Goal: Task Accomplishment & Management: Complete application form

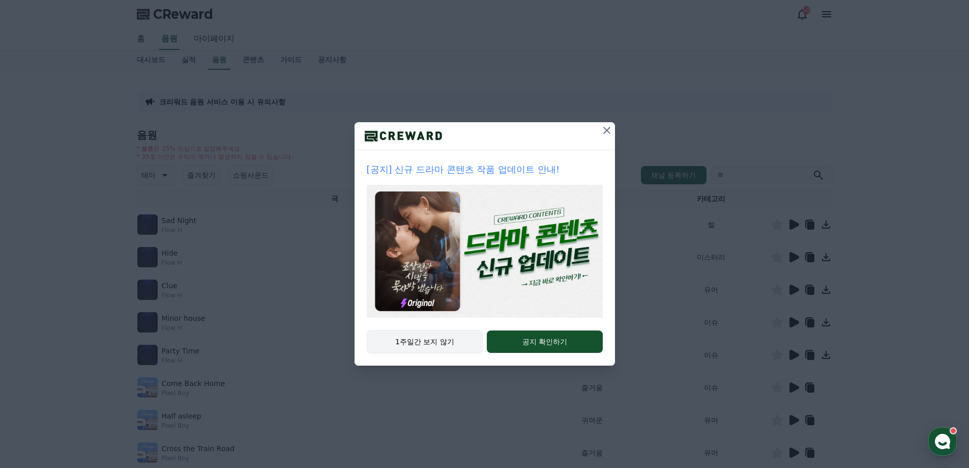
click at [427, 342] on button "1주일간 보지 않기" at bounding box center [425, 341] width 117 height 23
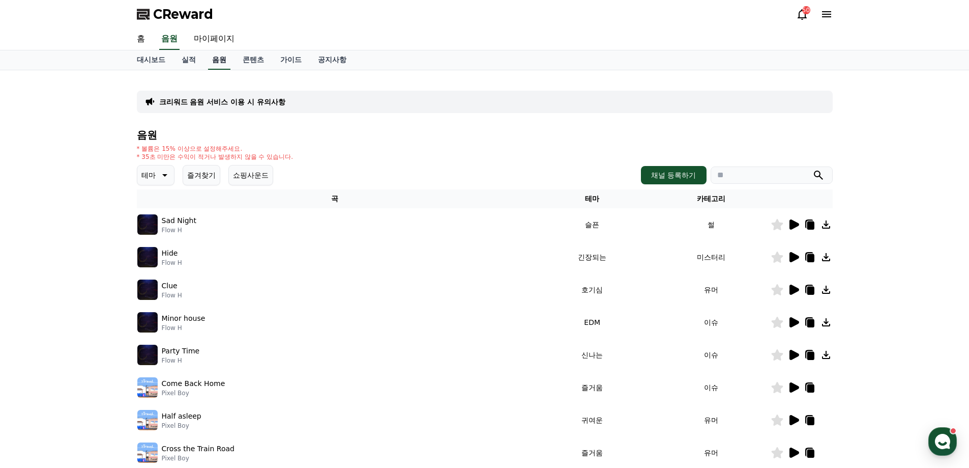
click at [218, 59] on link "음원" at bounding box center [219, 59] width 22 height 19
click at [677, 173] on button "채널 등록하기" at bounding box center [673, 175] width 65 height 18
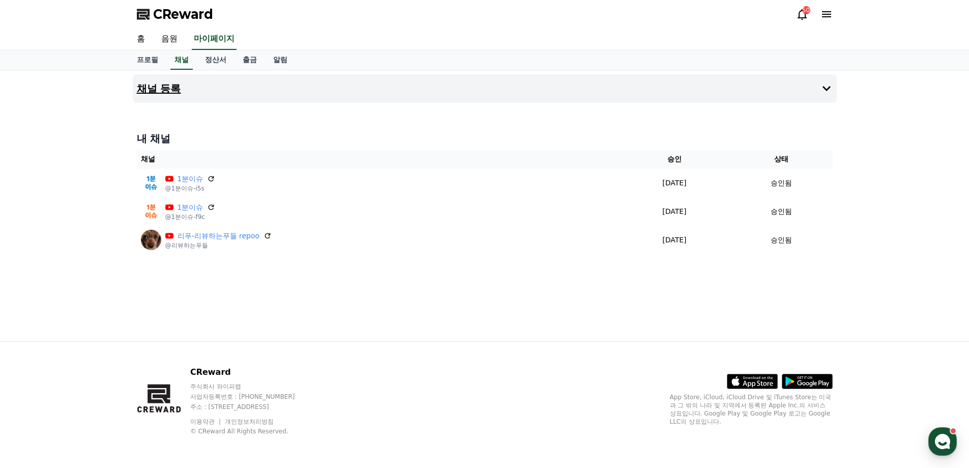
click at [361, 89] on button "채널 등록" at bounding box center [485, 88] width 704 height 28
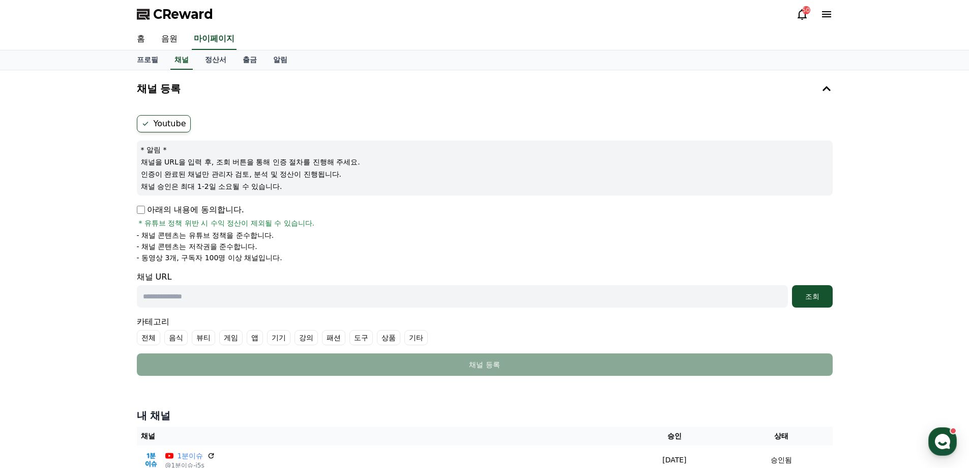
click at [231, 299] on input "text" at bounding box center [462, 296] width 651 height 22
paste input "**********"
type input "**********"
click at [808, 297] on div "조회" at bounding box center [812, 296] width 33 height 10
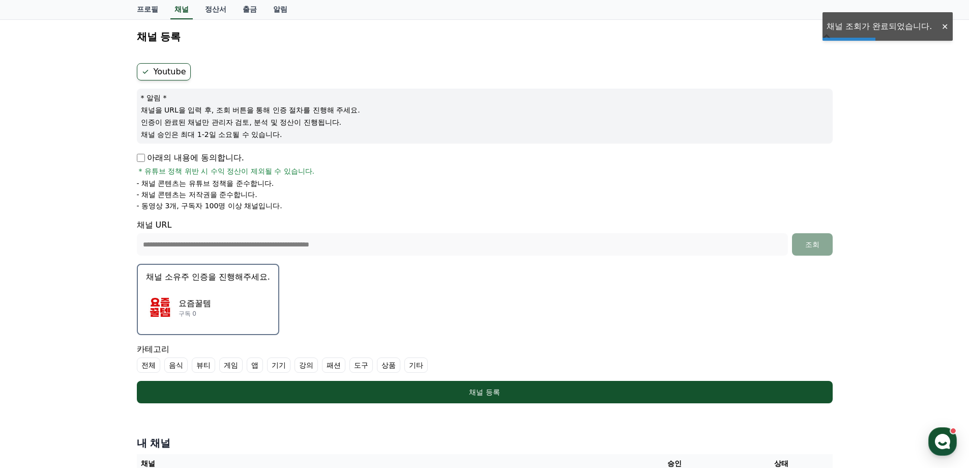
scroll to position [102, 0]
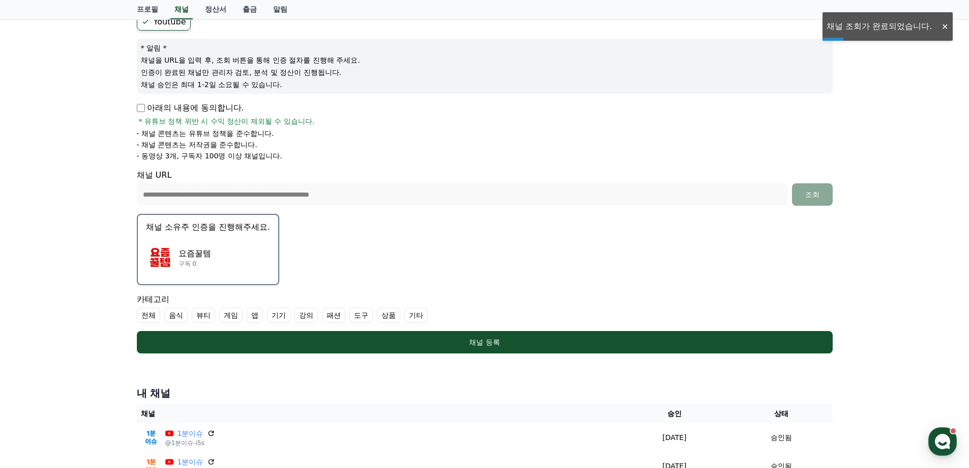
click at [173, 253] on img "button" at bounding box center [160, 257] width 28 height 28
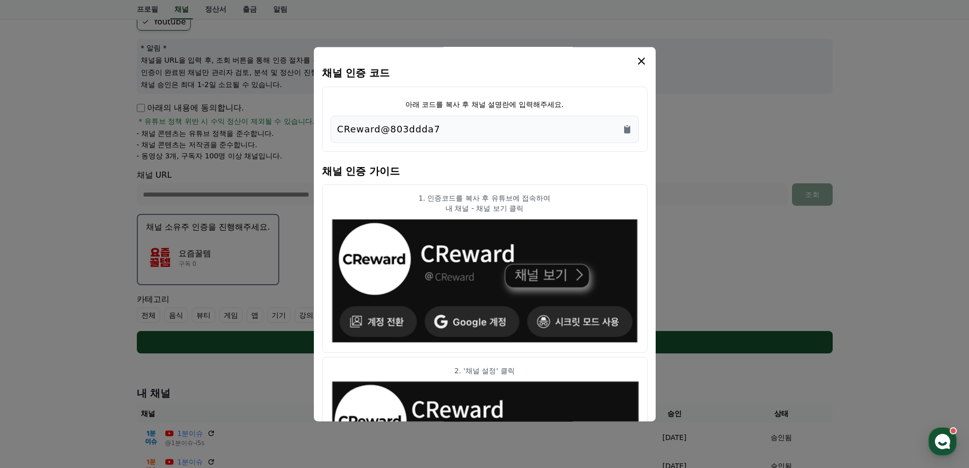
drag, startPoint x: 456, startPoint y: 127, endPoint x: 272, endPoint y: 121, distance: 184.3
click at [272, 357] on div "채널 인증 코드 아래 코드를 복사 후 채널 설명란에 입력해주세요. CReward@803ddda7 채널 인증 가이드 1. 인증코드를 복사 후 유…" at bounding box center [485, 357] width 704 height 0
click at [452, 119] on div "CReward@803ddda7" at bounding box center [485, 128] width 308 height 27
click at [628, 127] on icon "Copy to clipboard" at bounding box center [627, 129] width 10 height 10
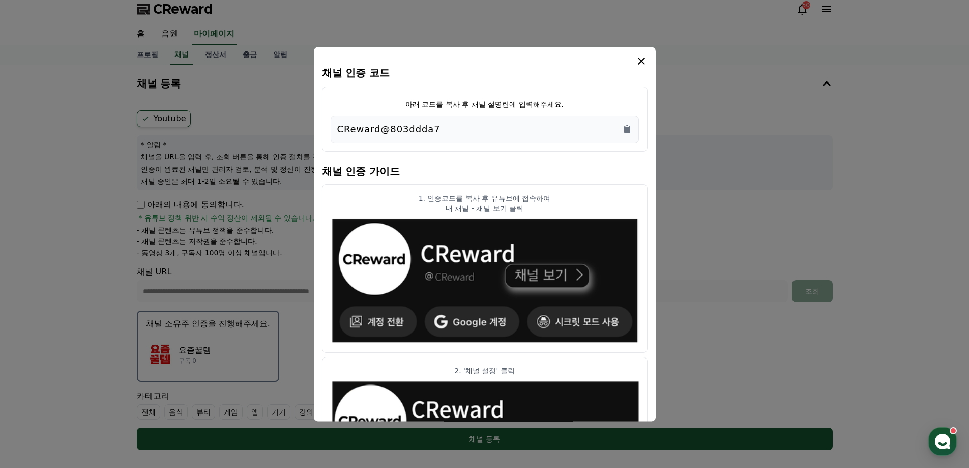
scroll to position [0, 0]
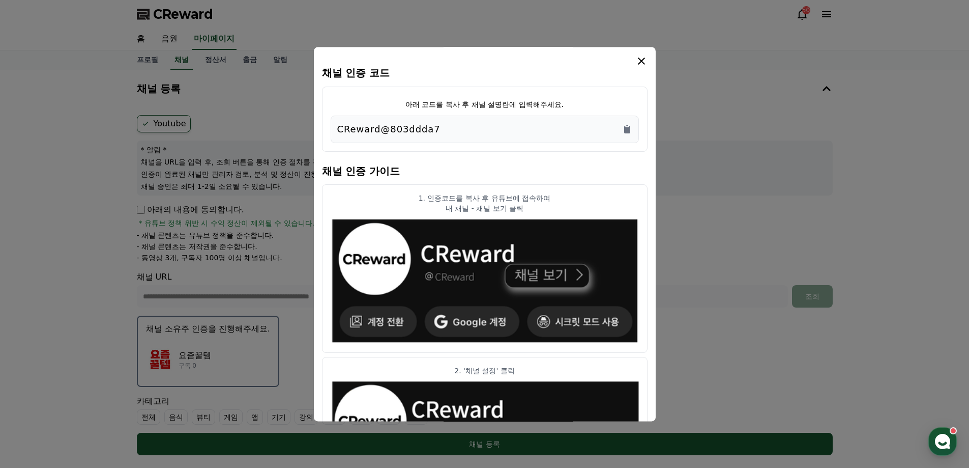
click at [642, 61] on icon "modal" at bounding box center [641, 60] width 7 height 7
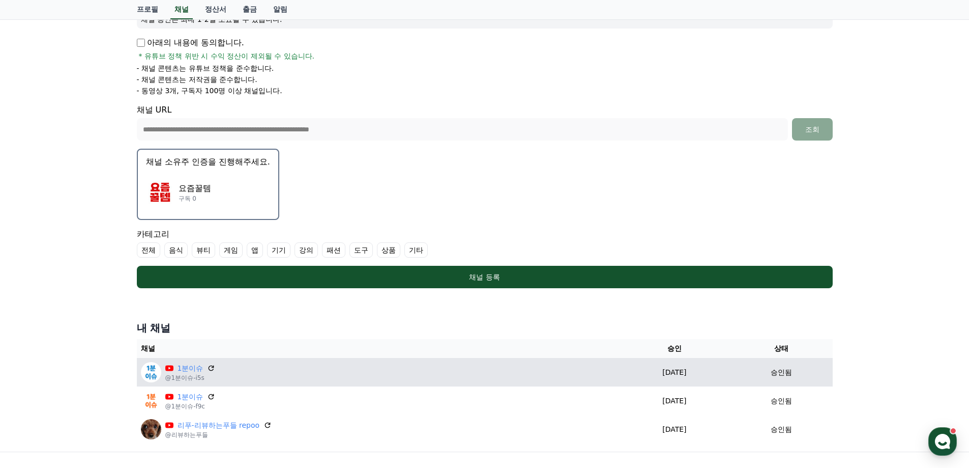
scroll to position [254, 0]
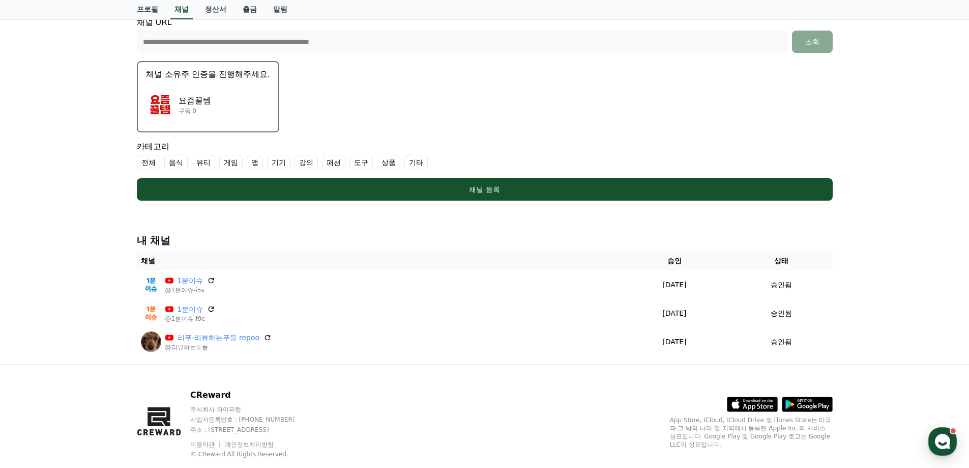
click at [214, 100] on div "요즘꿀템 구독 0" at bounding box center [208, 104] width 124 height 41
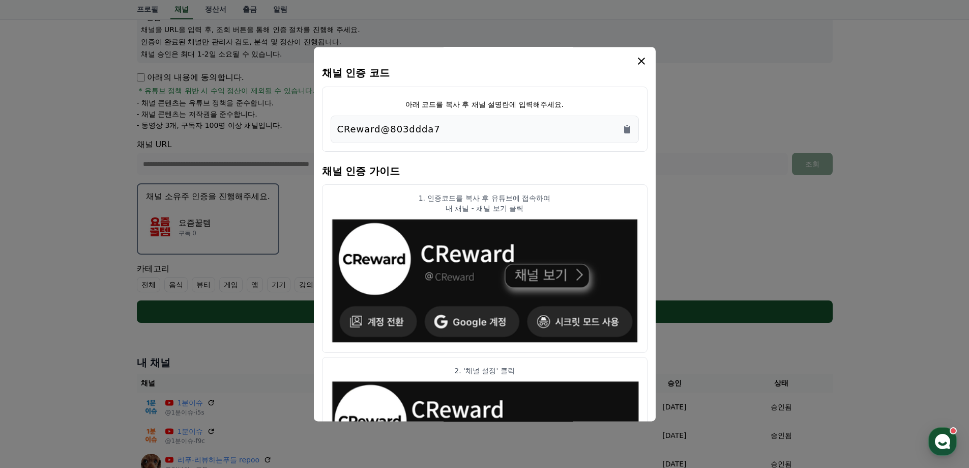
scroll to position [23, 0]
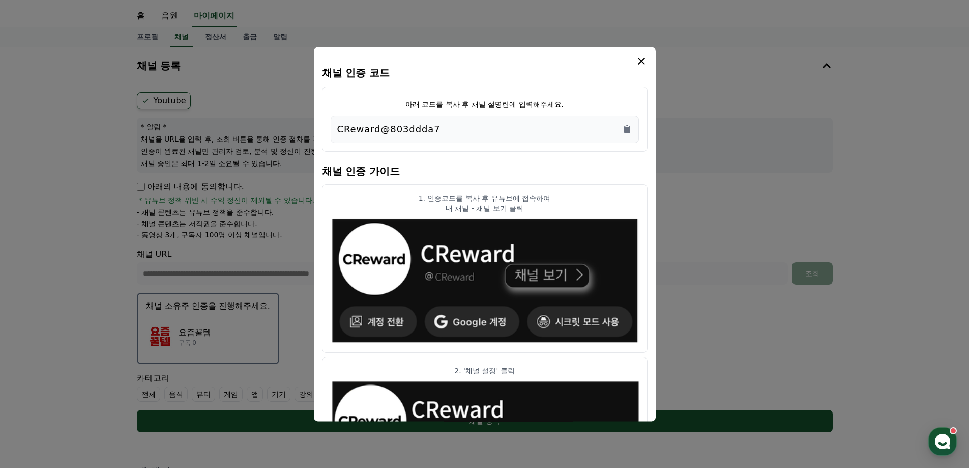
click at [641, 59] on icon "modal" at bounding box center [641, 61] width 12 height 12
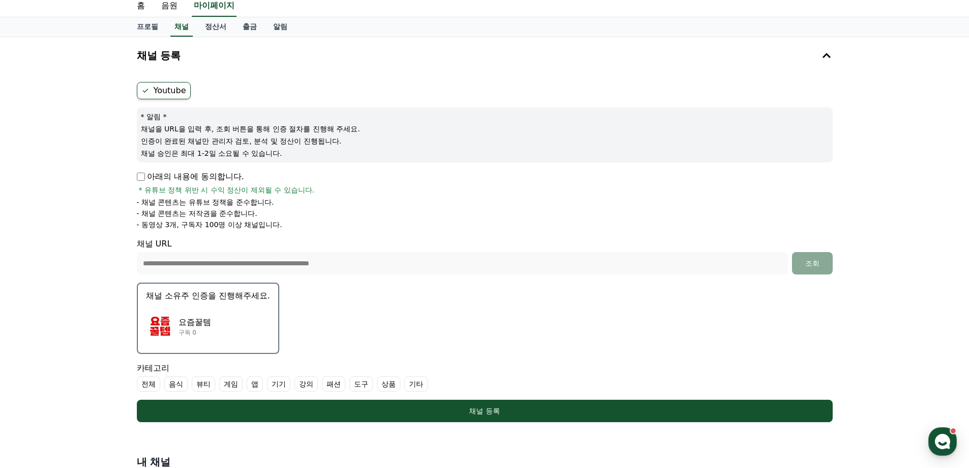
scroll to position [125, 0]
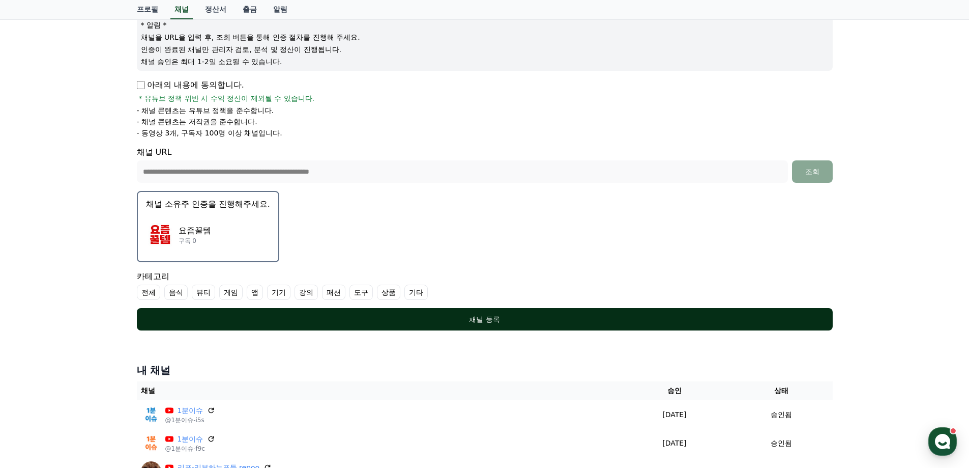
click at [399, 317] on div "채널 등록" at bounding box center [484, 319] width 655 height 10
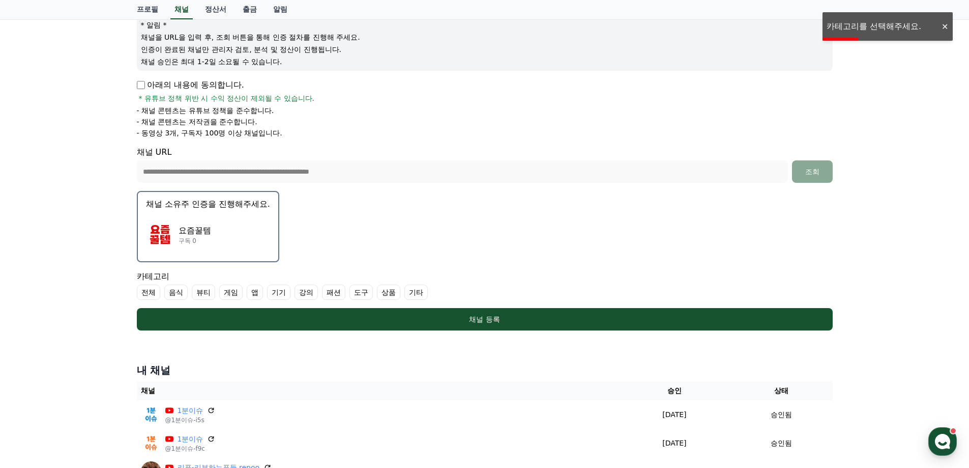
click at [385, 297] on label "상품" at bounding box center [388, 291] width 23 height 15
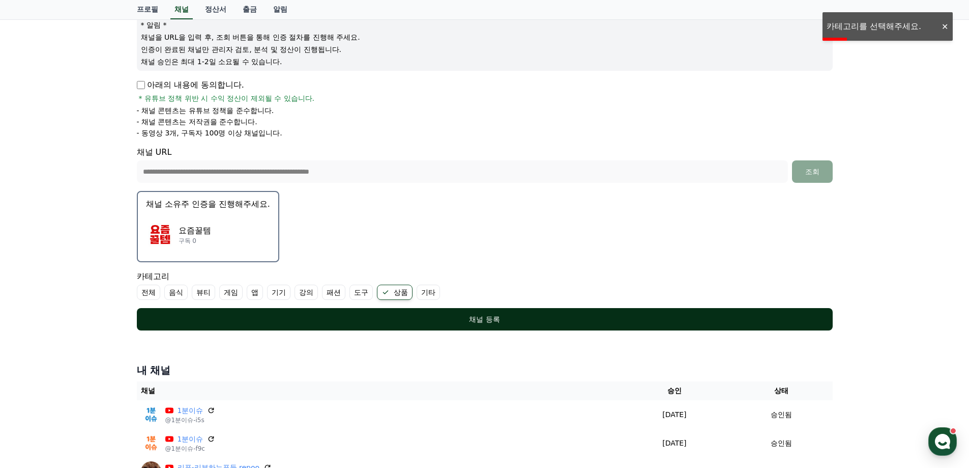
click at [395, 316] on div "채널 등록" at bounding box center [484, 319] width 655 height 10
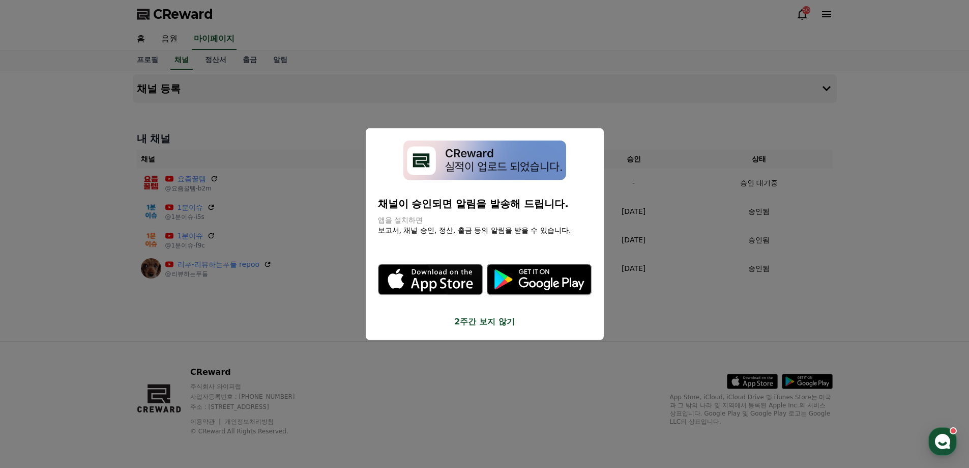
click at [460, 385] on button "close modal" at bounding box center [484, 234] width 969 height 468
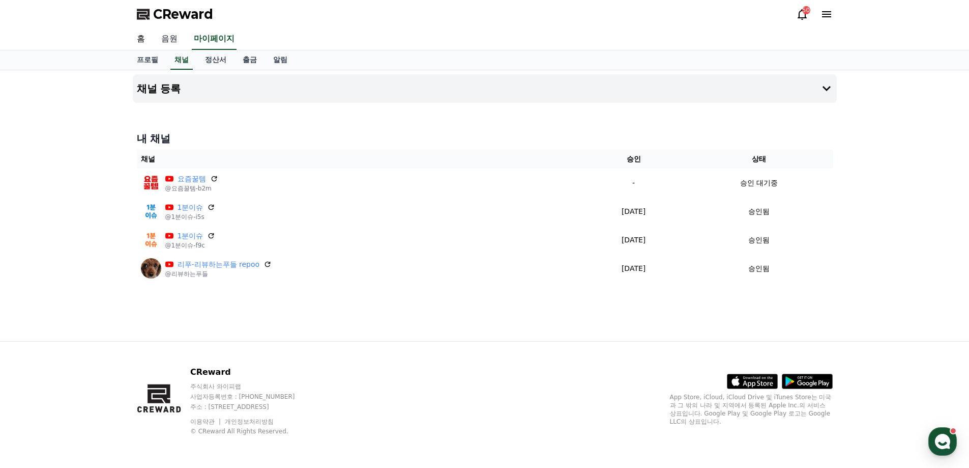
click at [171, 37] on link "음원" at bounding box center [169, 38] width 33 height 21
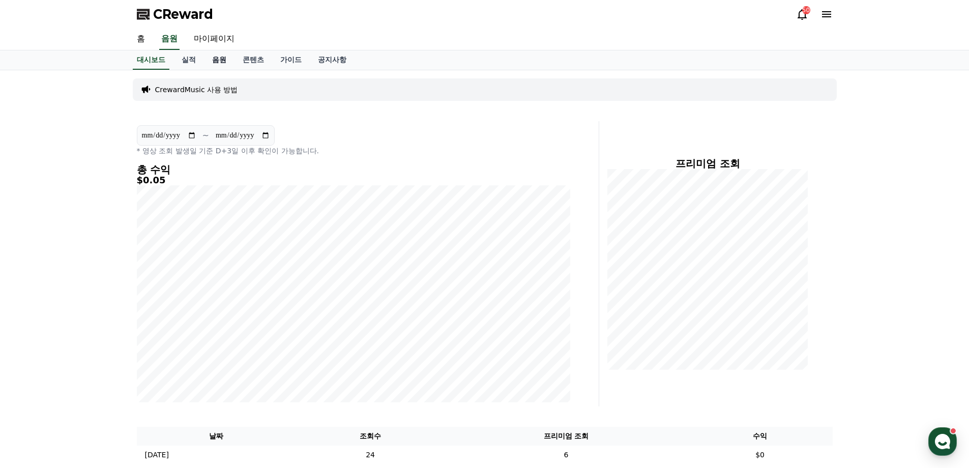
click at [219, 61] on link "음원" at bounding box center [219, 59] width 31 height 19
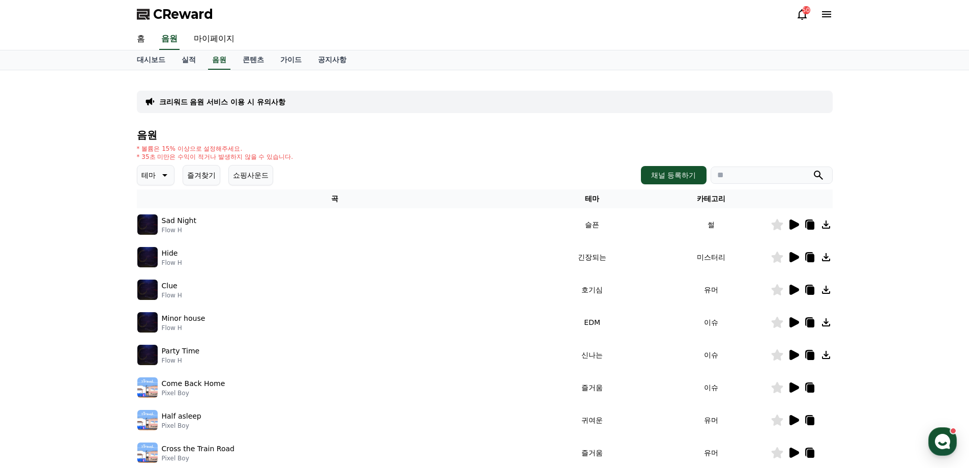
click at [208, 180] on button "즐겨찾기" at bounding box center [202, 175] width 38 height 20
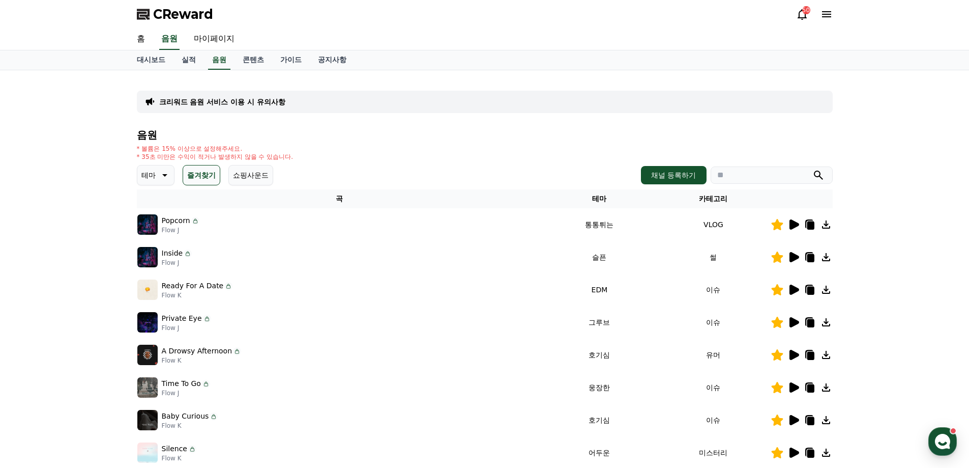
click at [213, 227] on div "Popcorn Flow J" at bounding box center [339, 224] width 405 height 20
click at [794, 228] on icon at bounding box center [794, 224] width 12 height 12
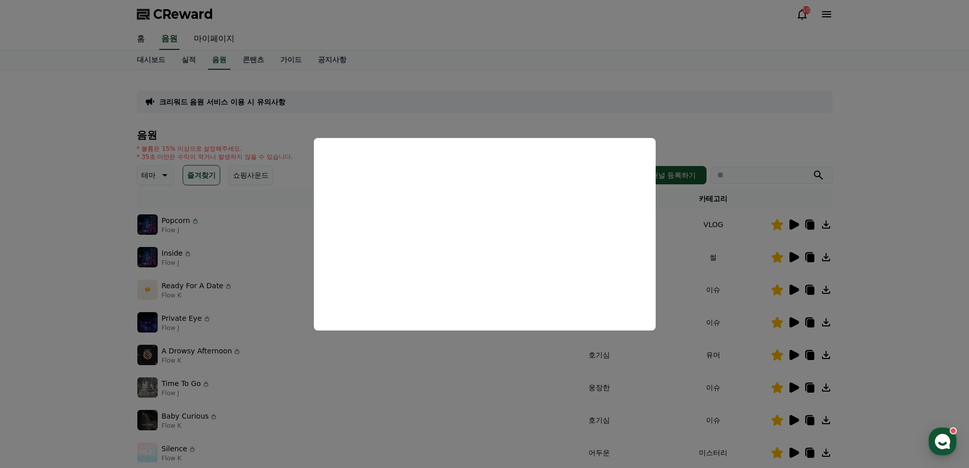
click at [721, 133] on button "close modal" at bounding box center [484, 234] width 969 height 468
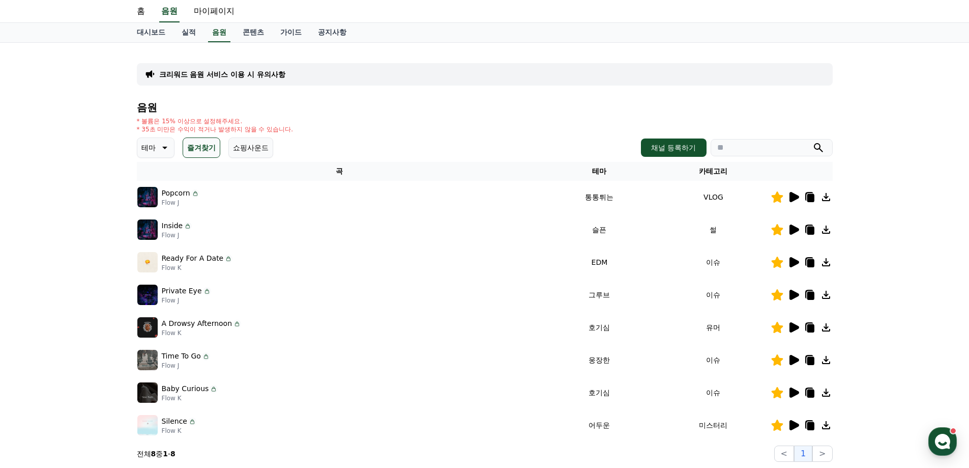
scroll to position [51, 0]
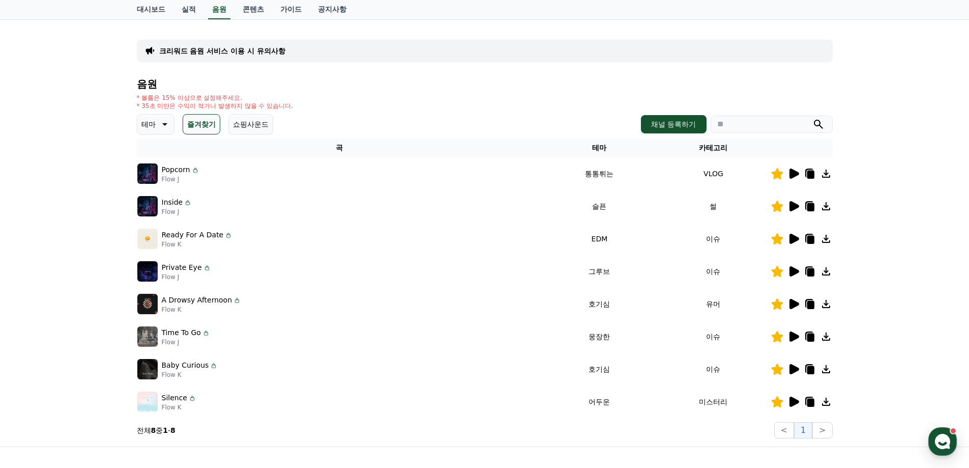
click at [249, 121] on button "쇼핑사운드" at bounding box center [250, 124] width 45 height 20
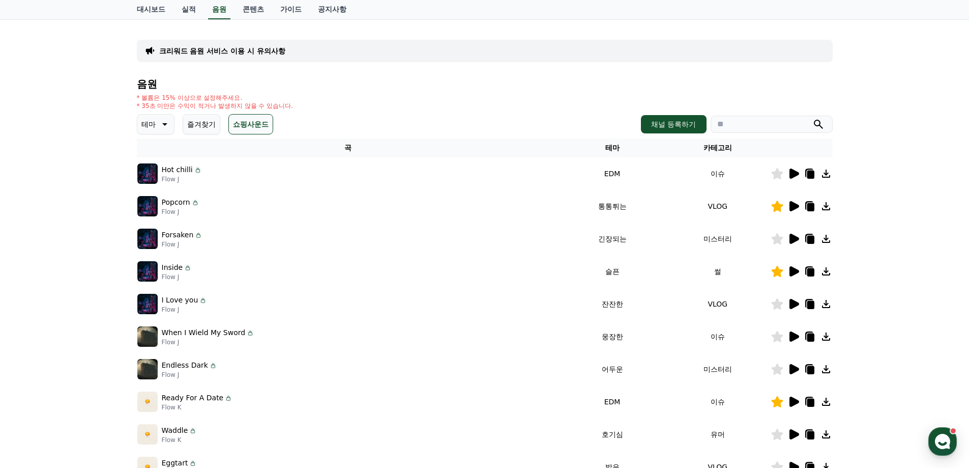
click at [168, 121] on icon at bounding box center [164, 124] width 12 height 12
click at [160, 150] on button "신나는" at bounding box center [153, 147] width 30 height 22
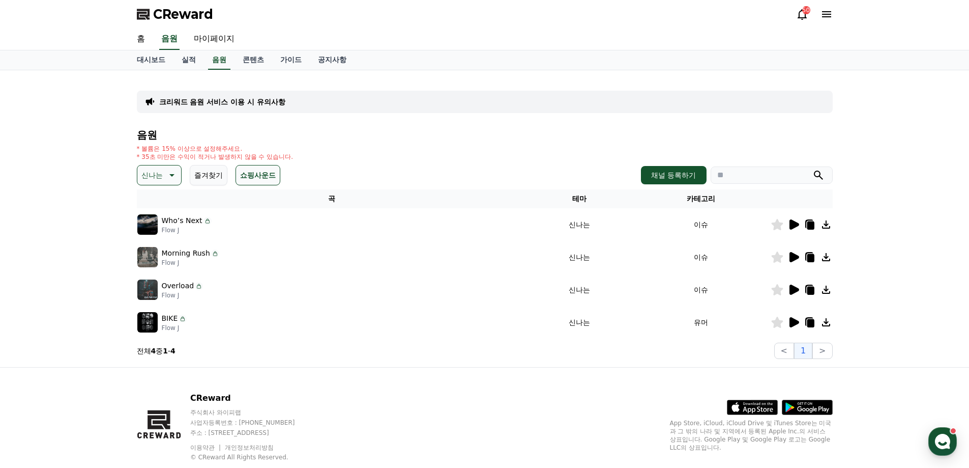
click at [795, 225] on icon at bounding box center [795, 224] width 10 height 10
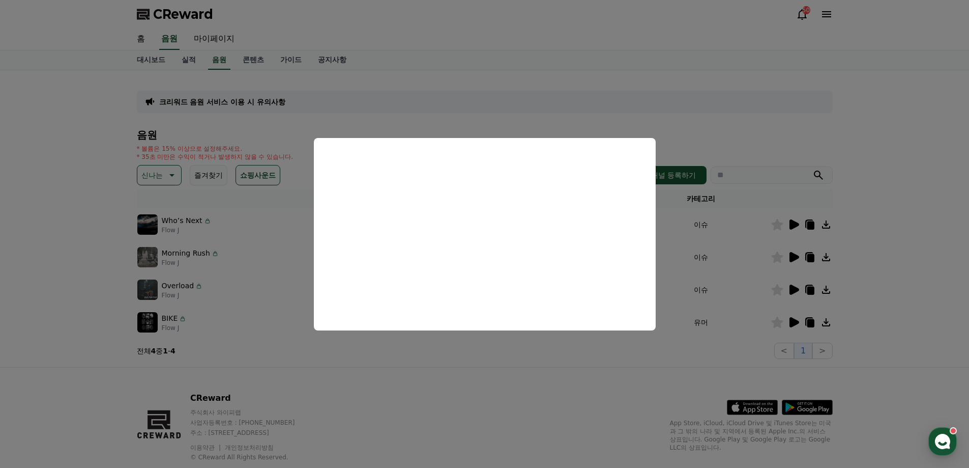
click at [567, 97] on button "close modal" at bounding box center [484, 234] width 969 height 468
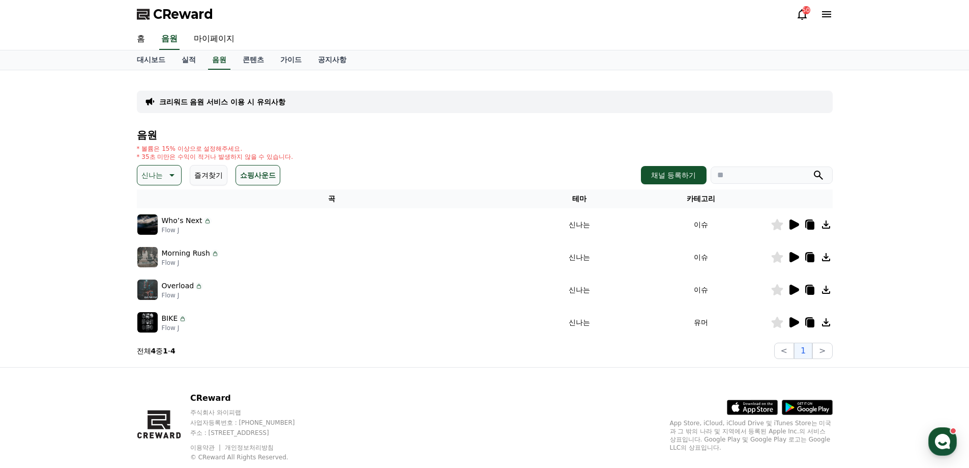
click at [793, 256] on icon at bounding box center [795, 257] width 10 height 10
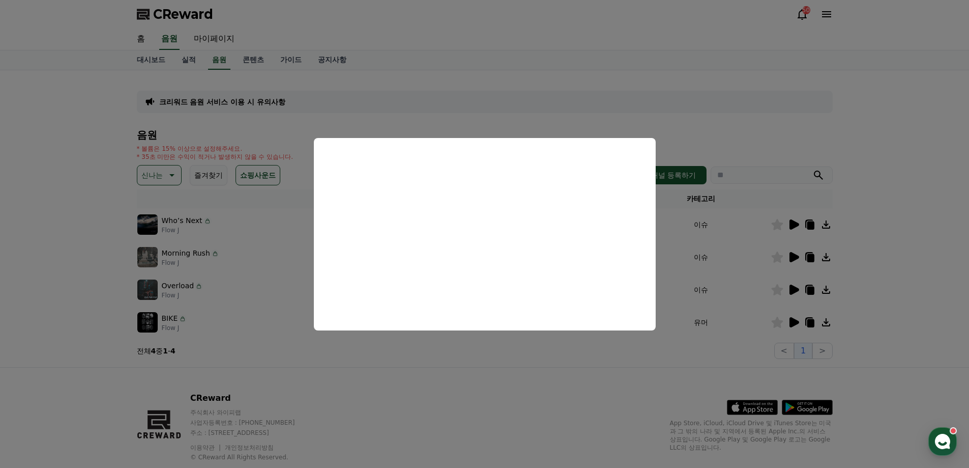
click at [758, 134] on button "close modal" at bounding box center [484, 234] width 969 height 468
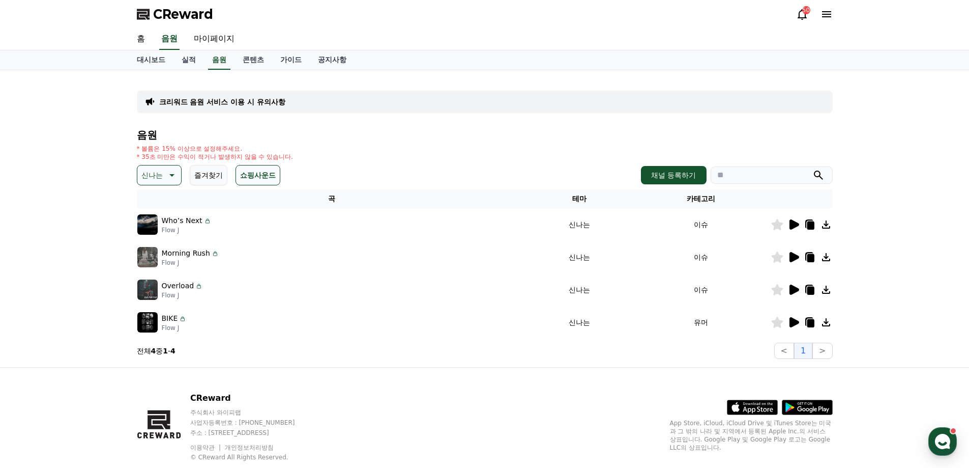
click at [796, 291] on icon at bounding box center [795, 289] width 10 height 10
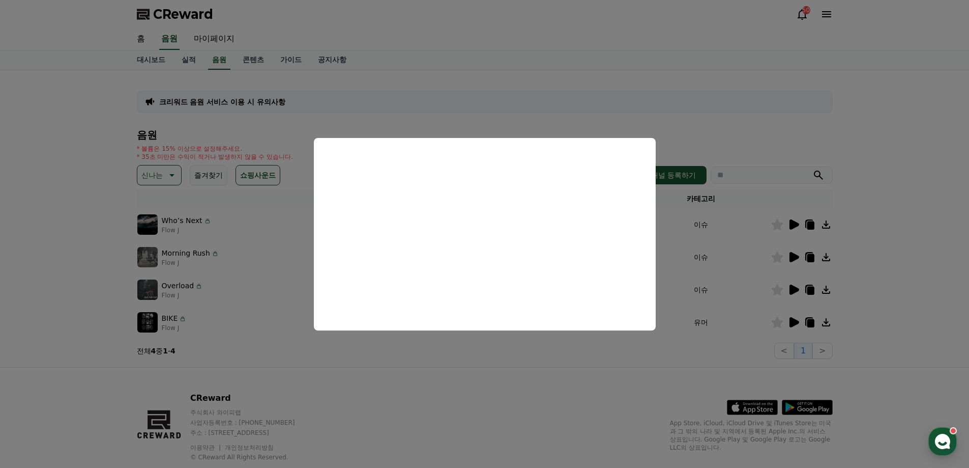
click at [726, 133] on button "close modal" at bounding box center [484, 234] width 969 height 468
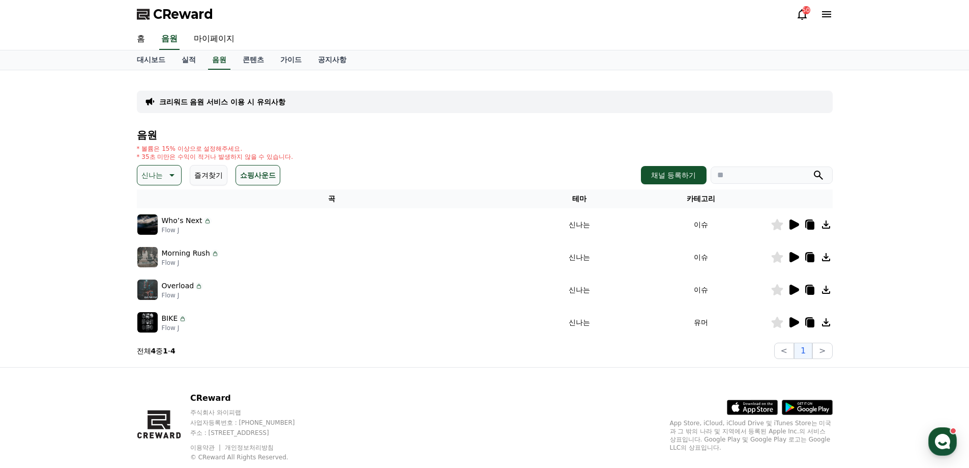
click at [167, 177] on icon at bounding box center [171, 175] width 12 height 12
click at [244, 181] on button "쇼핑사운드" at bounding box center [258, 175] width 45 height 20
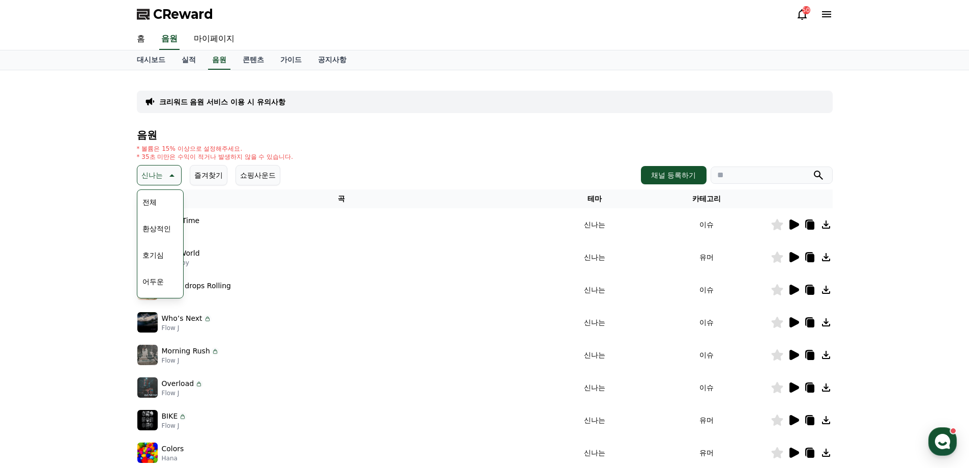
click at [496, 166] on div "신나는 테마 전체 환상적인 호기심 어두운 밝은 통통튀는 신나는 반전 웅장한 드라마틱 즐거움 분위기있는 EDM 그루브 슬픈 잔잔한 귀여운 감동적…" at bounding box center [485, 175] width 696 height 20
click at [151, 200] on button "전체" at bounding box center [149, 202] width 22 height 22
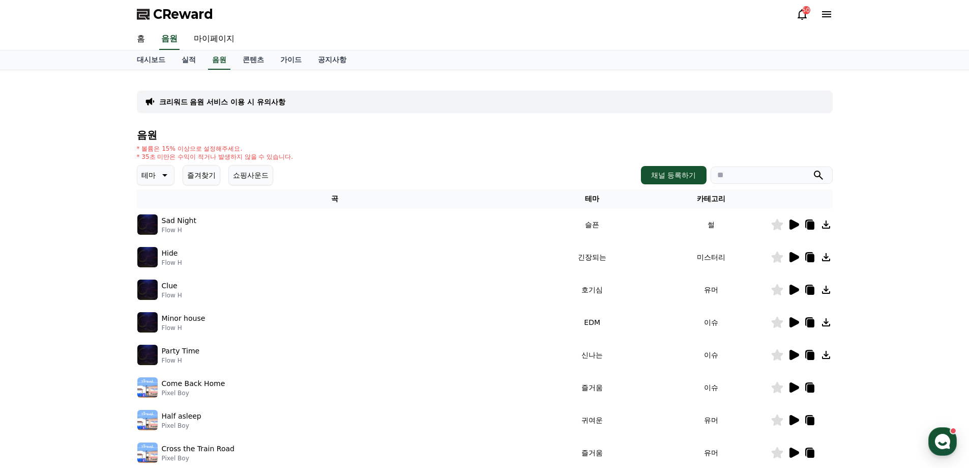
click at [252, 172] on button "쇼핑사운드" at bounding box center [250, 175] width 45 height 20
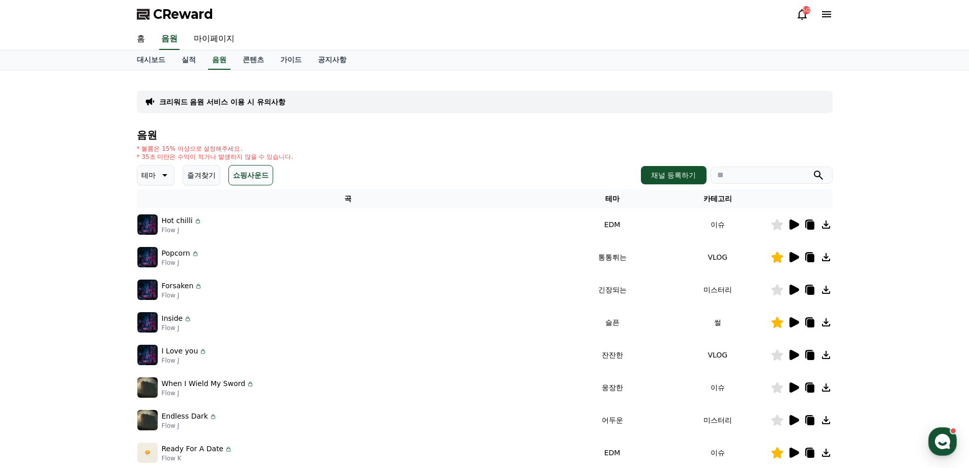
click at [796, 225] on icon at bounding box center [795, 224] width 10 height 10
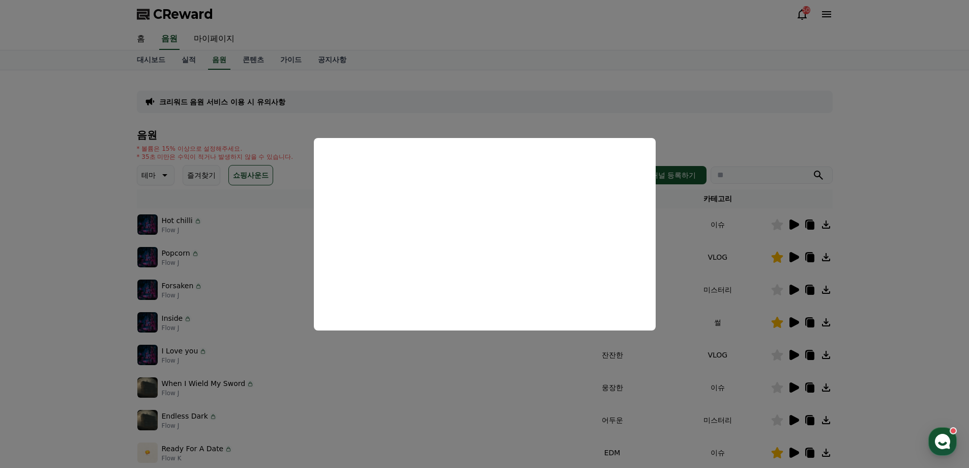
click at [699, 120] on button "close modal" at bounding box center [484, 234] width 969 height 468
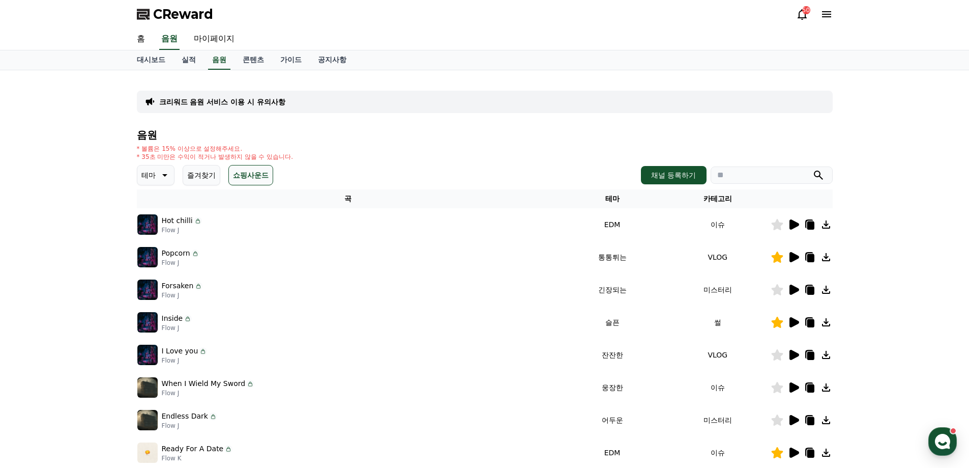
click at [793, 257] on icon at bounding box center [795, 257] width 10 height 10
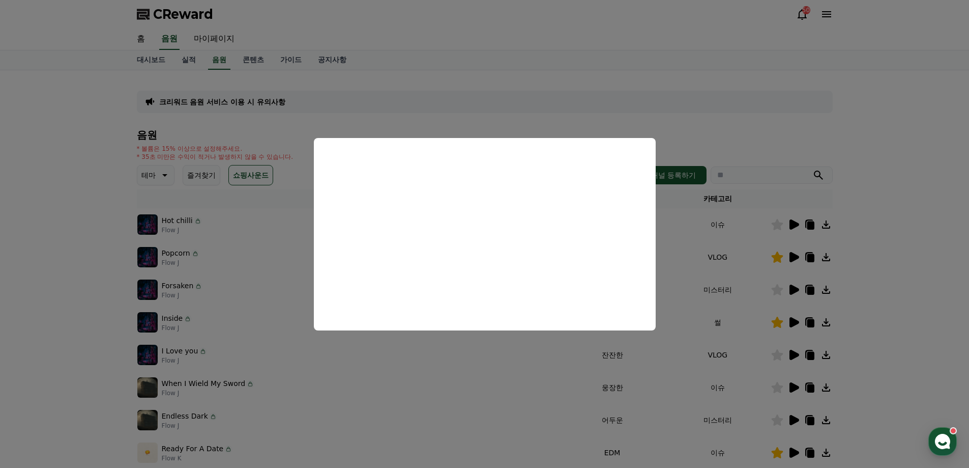
click at [789, 323] on button "close modal" at bounding box center [484, 234] width 969 height 468
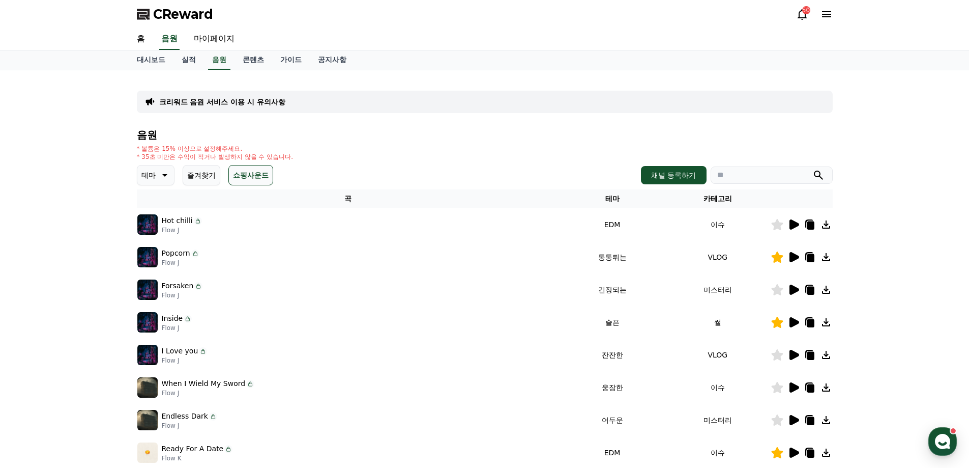
click at [793, 323] on icon at bounding box center [795, 322] width 10 height 10
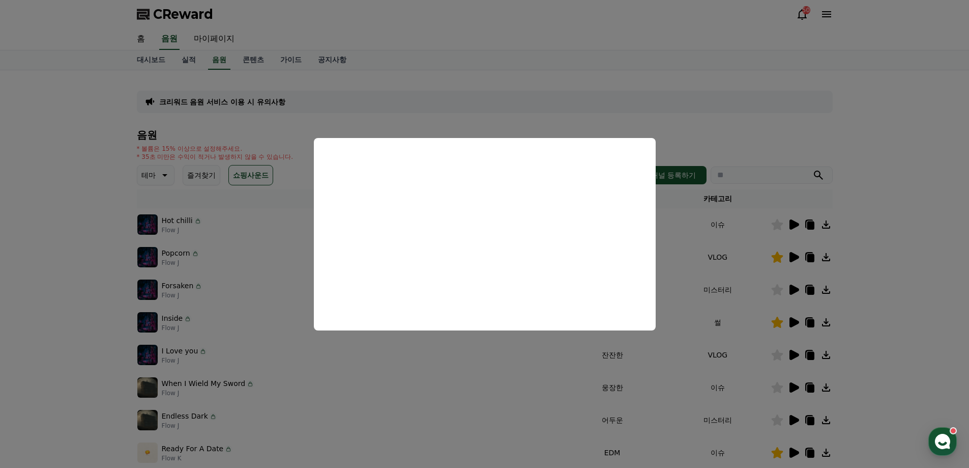
click at [802, 145] on button "close modal" at bounding box center [484, 234] width 969 height 468
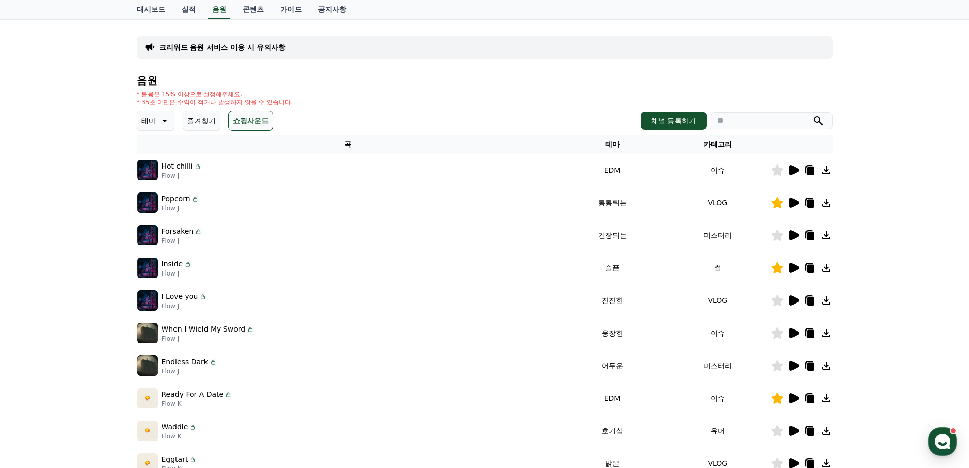
scroll to position [153, 0]
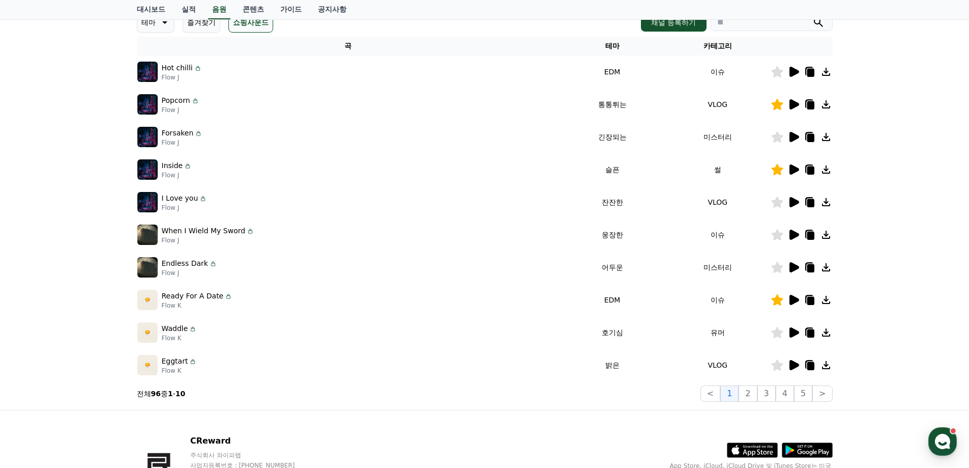
click at [793, 302] on icon at bounding box center [795, 300] width 10 height 10
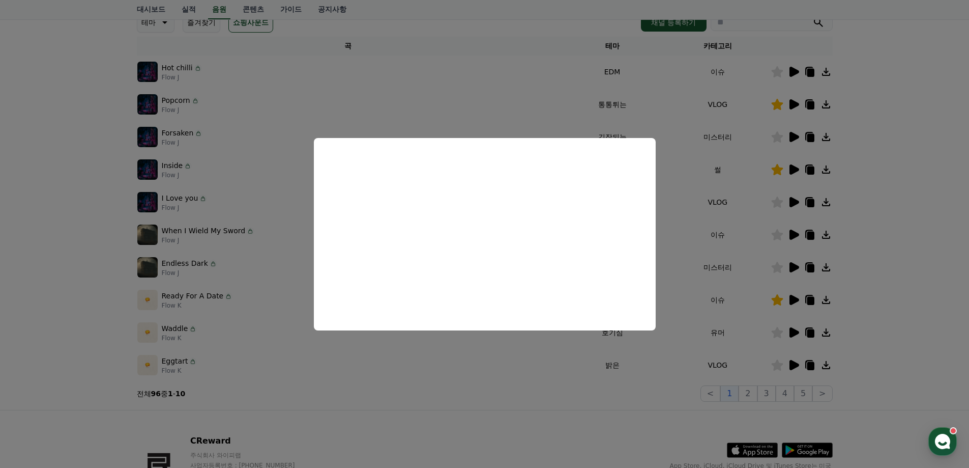
click at [895, 278] on button "close modal" at bounding box center [484, 234] width 969 height 468
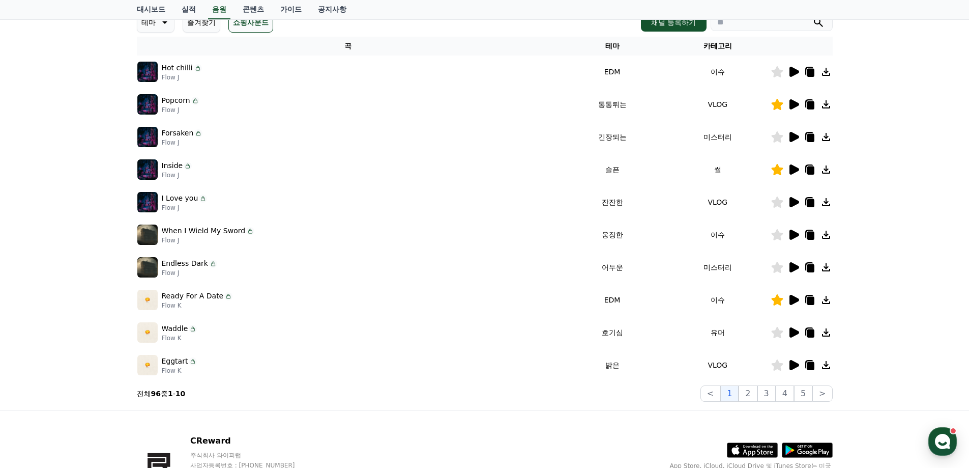
click at [895, 278] on div "크리워드 음원 서비스 이용 시 유의사항 음원 * 볼륨은 15% 이상으로 설정해주세요. * 35초 미만은 수익이 적거나 발생하지 않을 수 있습니…" at bounding box center [484, 164] width 969 height 492
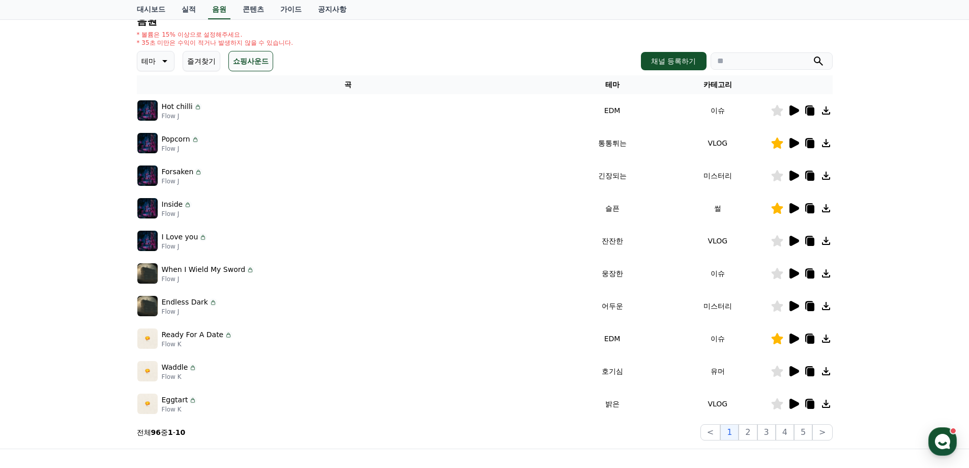
scroll to position [0, 0]
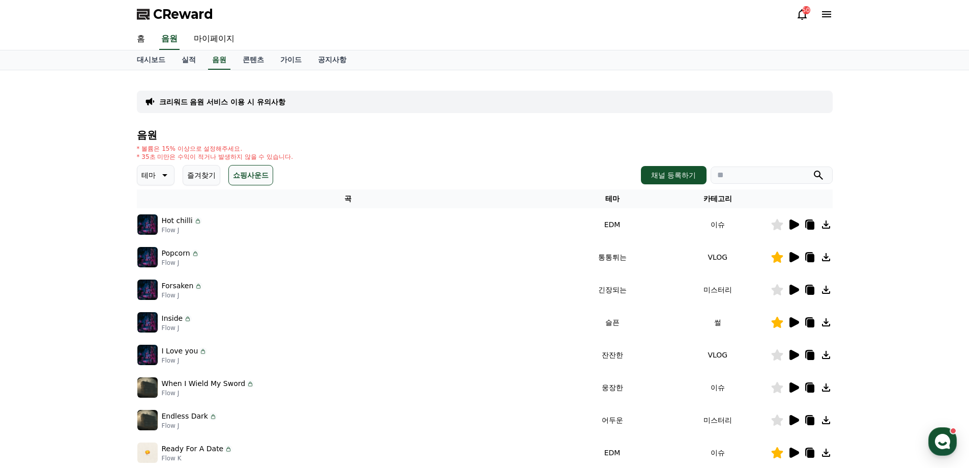
click at [158, 173] on icon at bounding box center [164, 175] width 12 height 12
click at [155, 275] on button "통통튀는" at bounding box center [156, 283] width 37 height 22
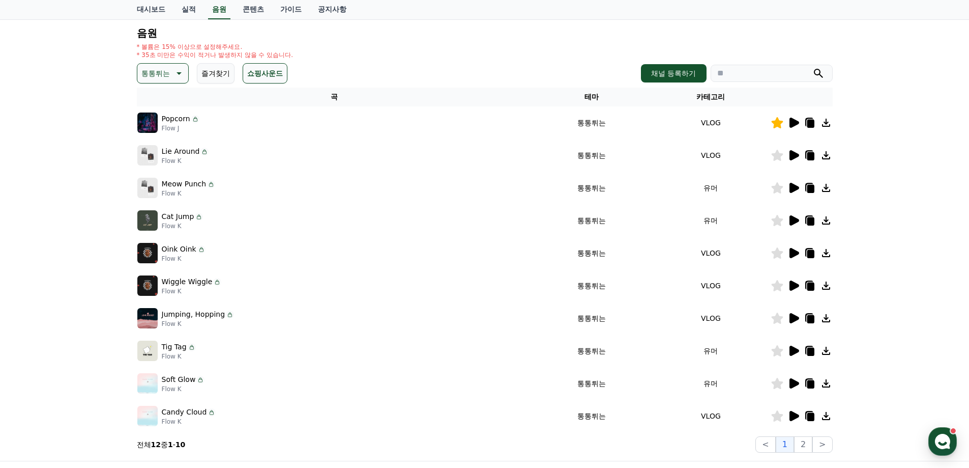
click at [799, 158] on icon at bounding box center [794, 155] width 12 height 12
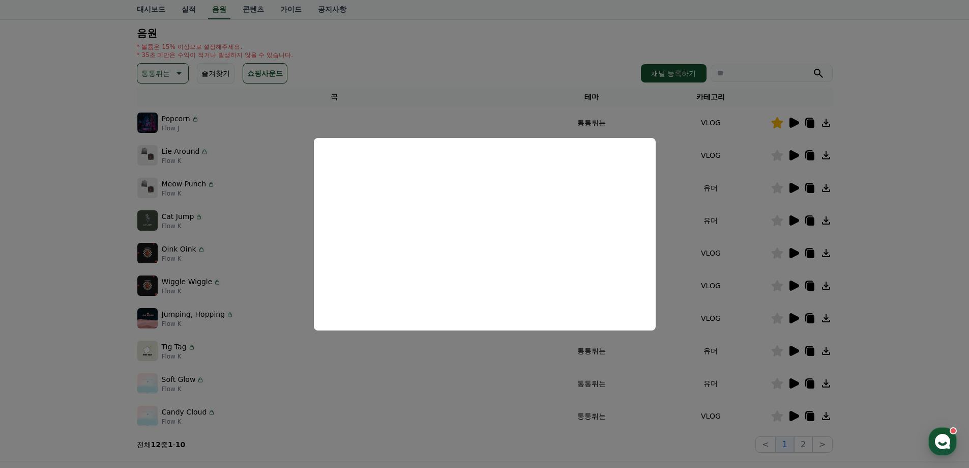
click at [909, 201] on button "close modal" at bounding box center [484, 234] width 969 height 468
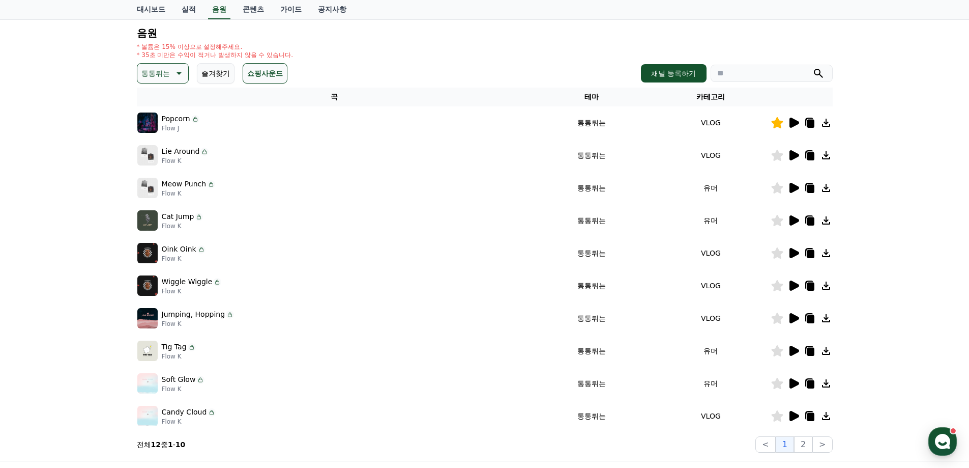
click at [796, 189] on icon at bounding box center [795, 188] width 10 height 10
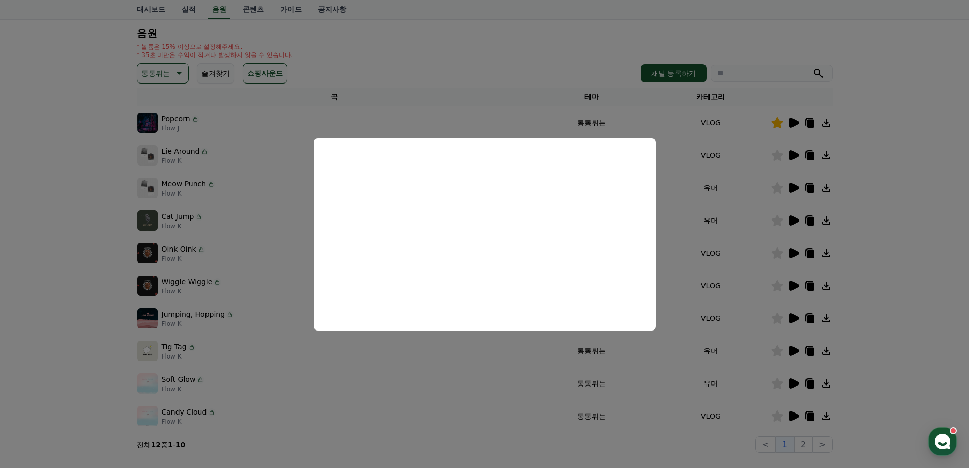
click at [917, 253] on button "close modal" at bounding box center [484, 234] width 969 height 468
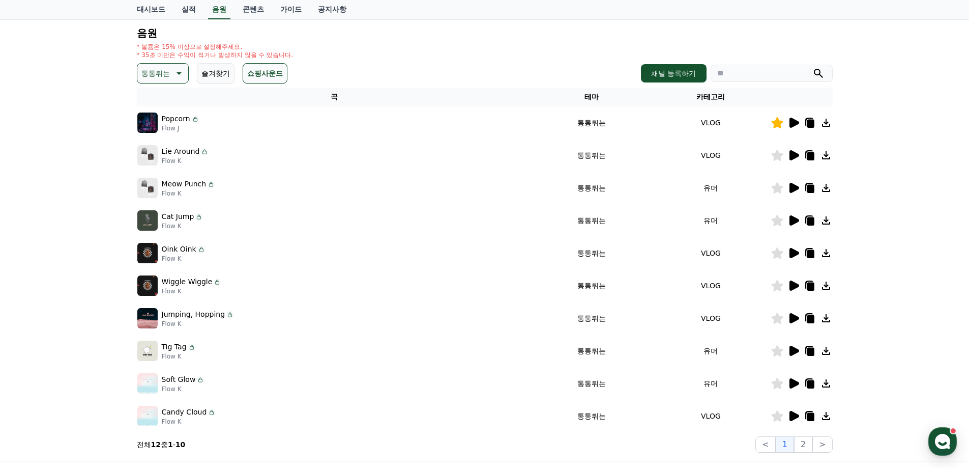
click at [792, 224] on icon at bounding box center [795, 220] width 10 height 10
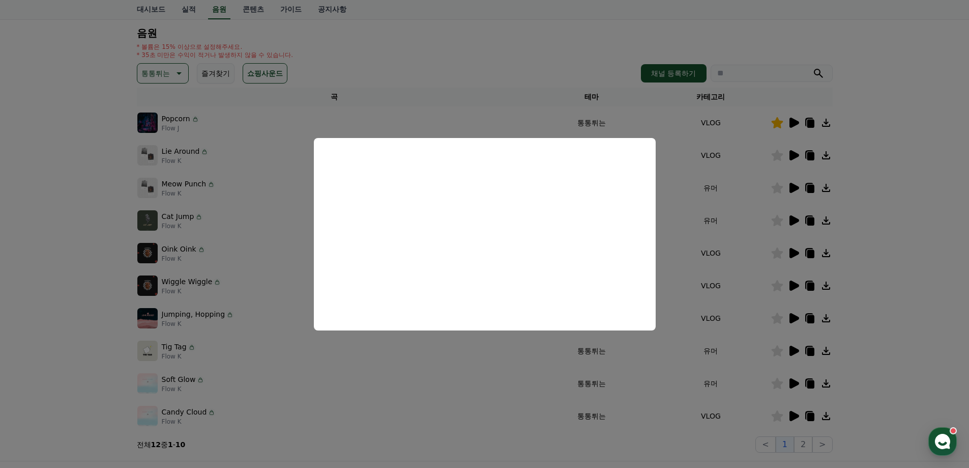
click at [935, 285] on button "close modal" at bounding box center [484, 234] width 969 height 468
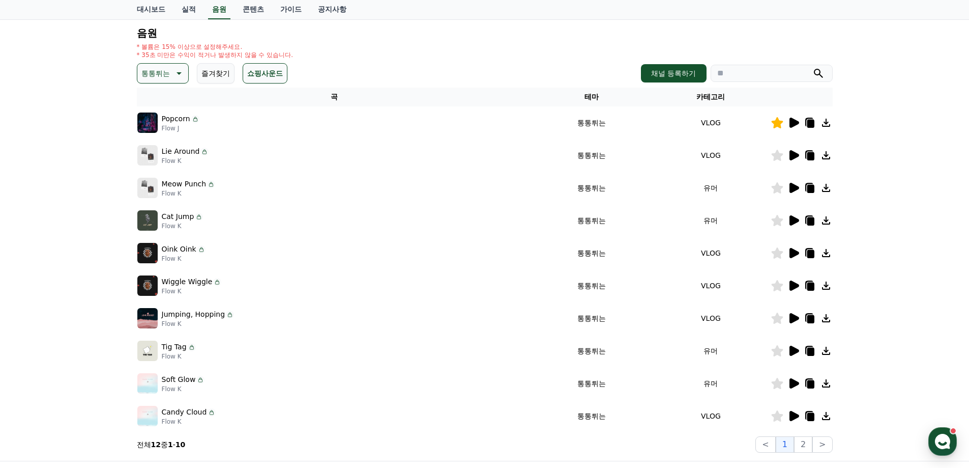
click at [792, 254] on icon at bounding box center [795, 253] width 10 height 10
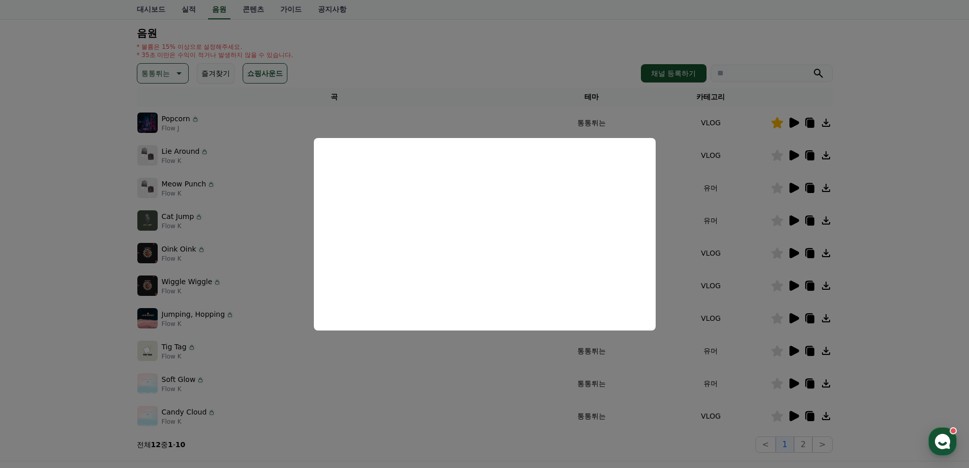
click at [937, 295] on button "close modal" at bounding box center [484, 234] width 969 height 468
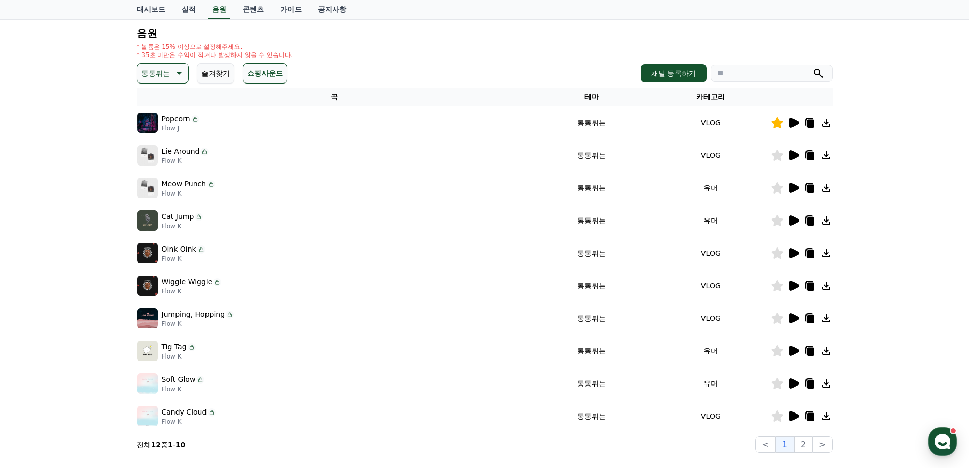
click at [788, 286] on icon at bounding box center [794, 285] width 12 height 12
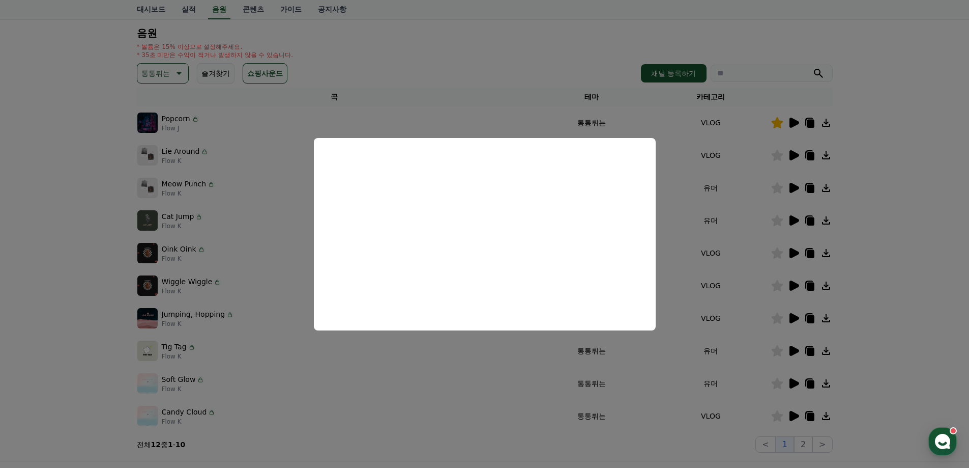
click at [934, 295] on button "close modal" at bounding box center [484, 234] width 969 height 468
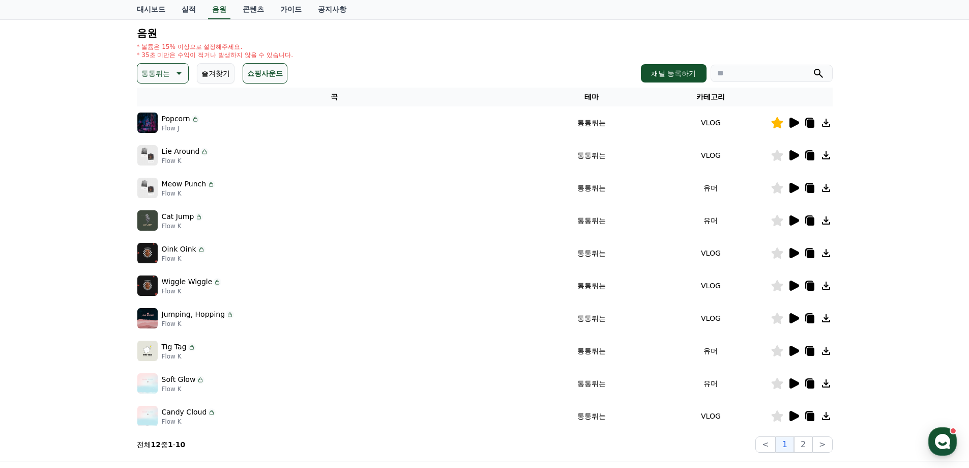
click at [795, 315] on icon at bounding box center [795, 318] width 10 height 10
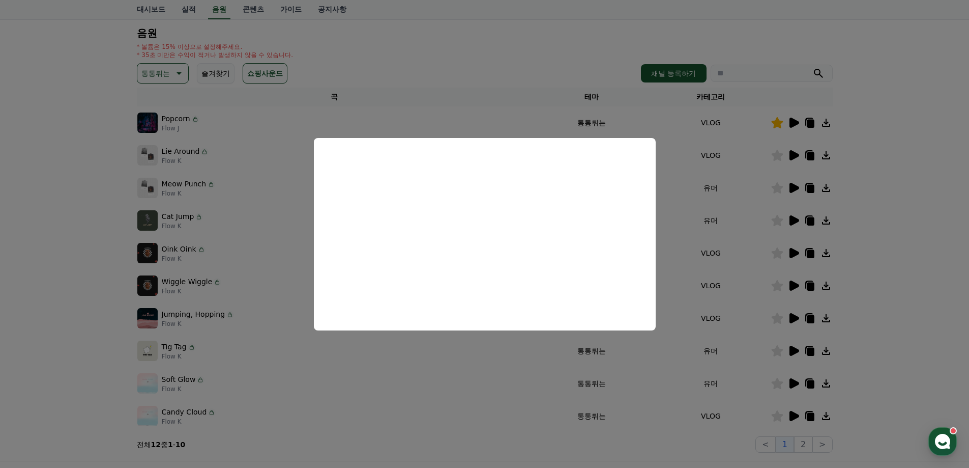
click at [890, 285] on button "close modal" at bounding box center [484, 234] width 969 height 468
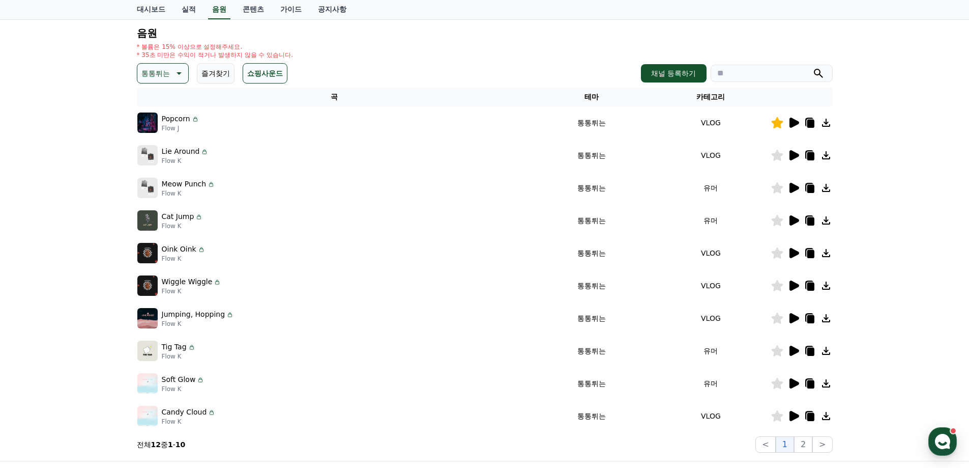
click at [795, 380] on icon at bounding box center [794, 383] width 12 height 12
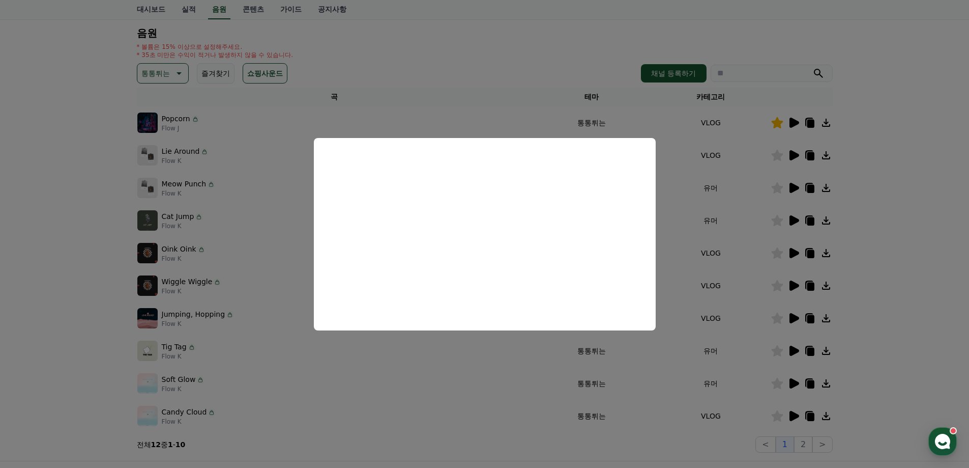
click at [892, 358] on button "close modal" at bounding box center [484, 234] width 969 height 468
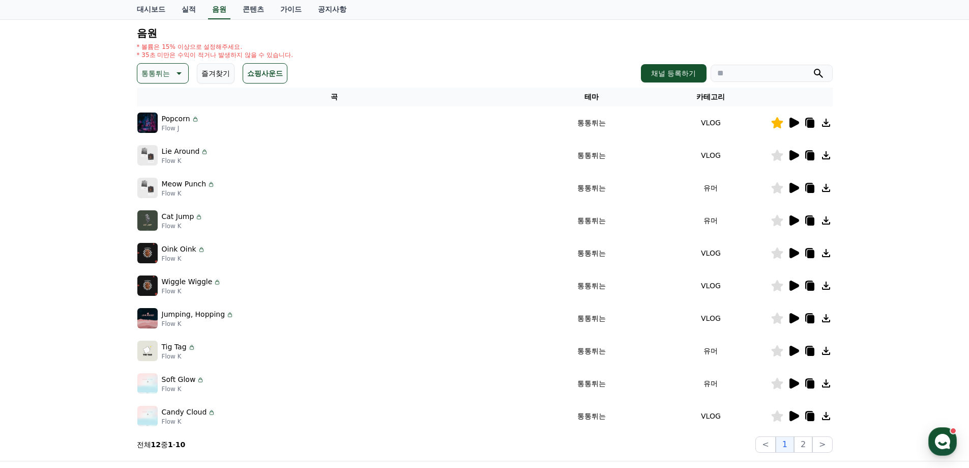
click at [792, 417] on icon at bounding box center [795, 416] width 10 height 10
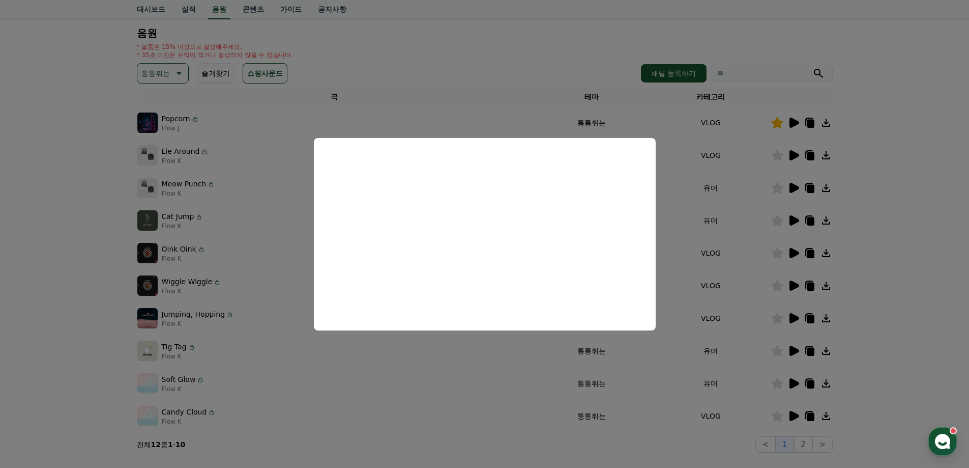
click at [895, 288] on button "close modal" at bounding box center [484, 234] width 969 height 468
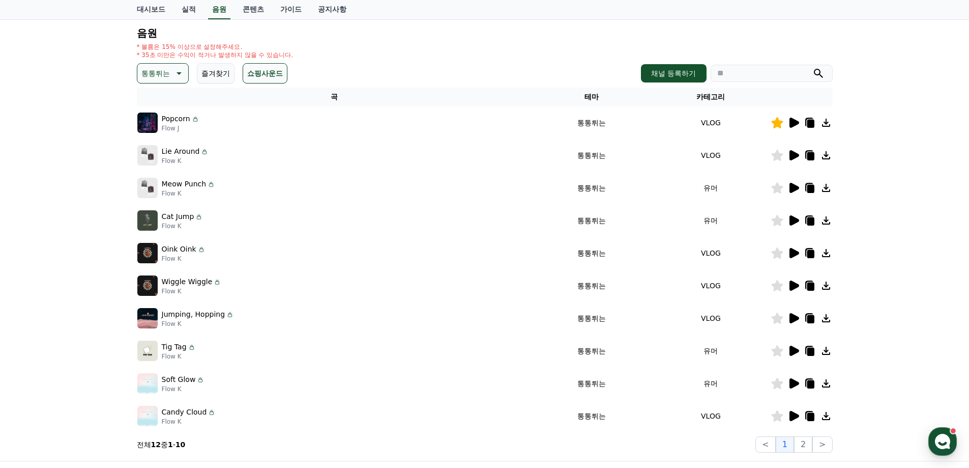
click at [794, 350] on icon at bounding box center [795, 350] width 10 height 10
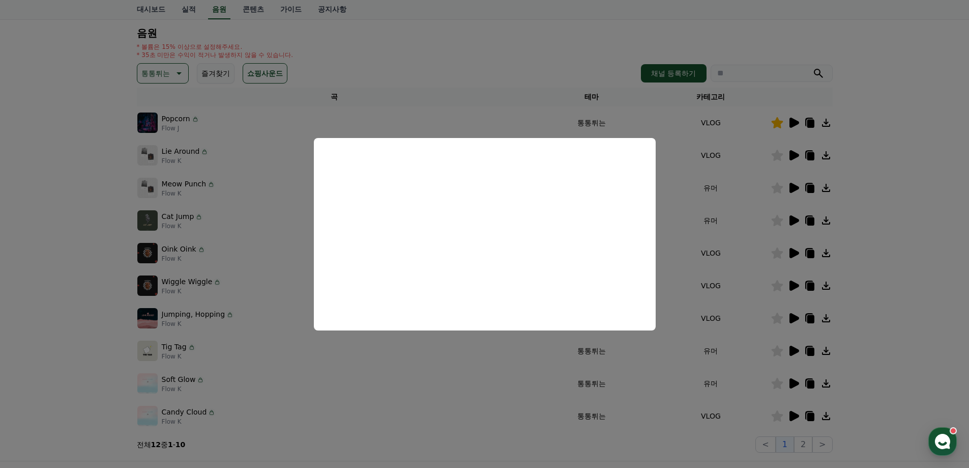
click at [882, 288] on button "close modal" at bounding box center [484, 234] width 969 height 468
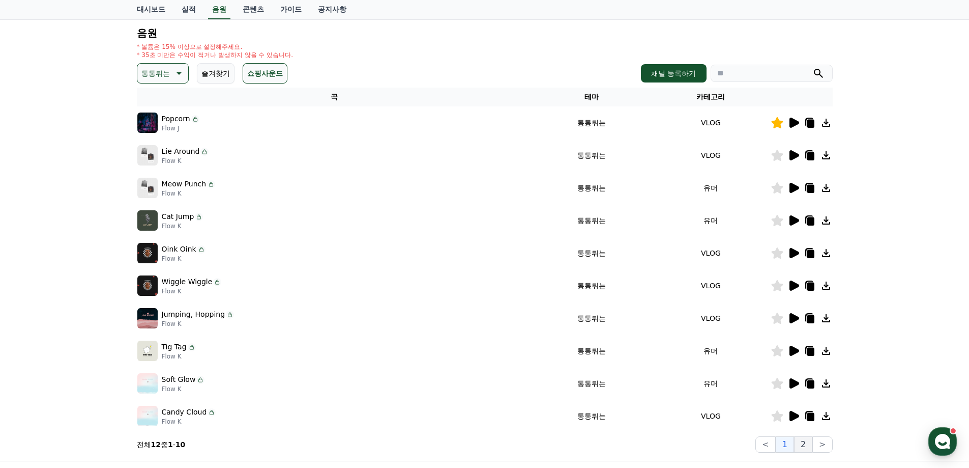
click at [804, 444] on button "2" at bounding box center [803, 444] width 18 height 16
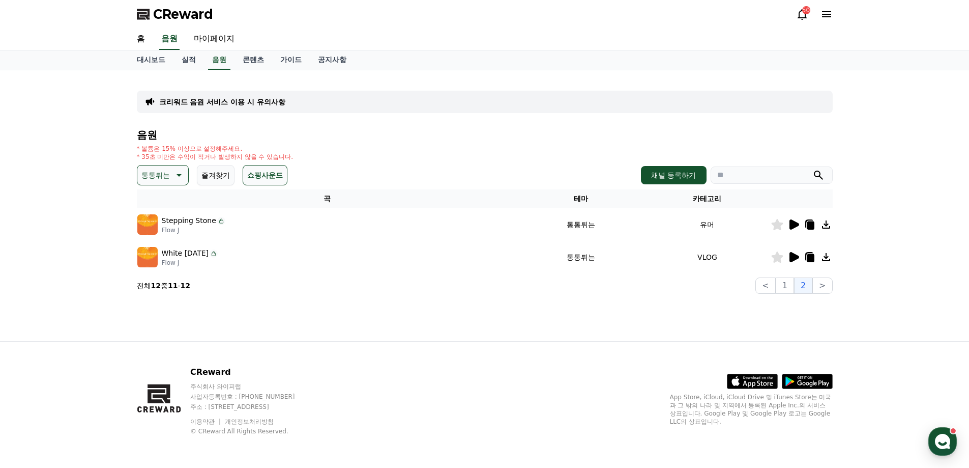
click at [793, 225] on icon at bounding box center [795, 224] width 10 height 10
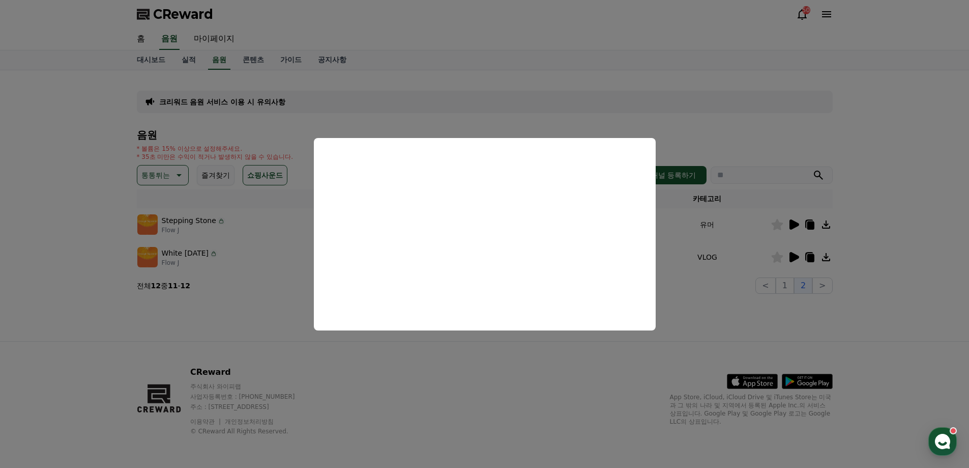
click at [866, 274] on button "close modal" at bounding box center [484, 234] width 969 height 468
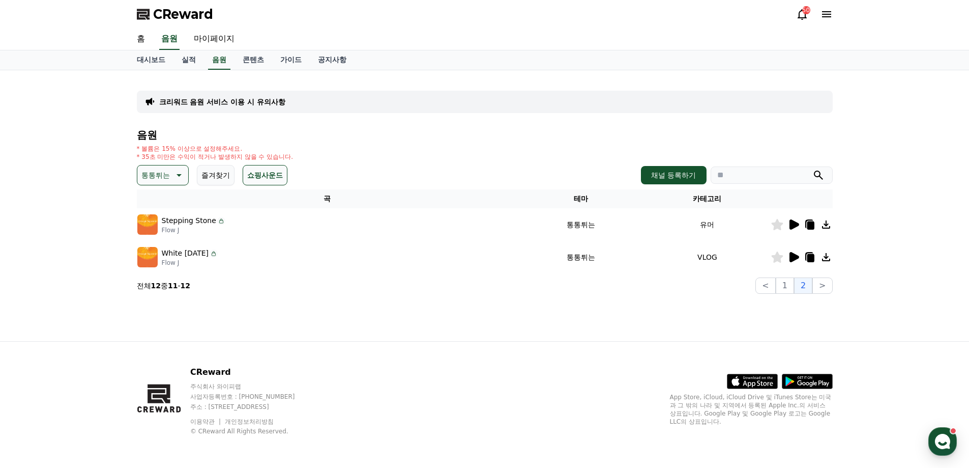
click at [794, 258] on icon at bounding box center [795, 257] width 10 height 10
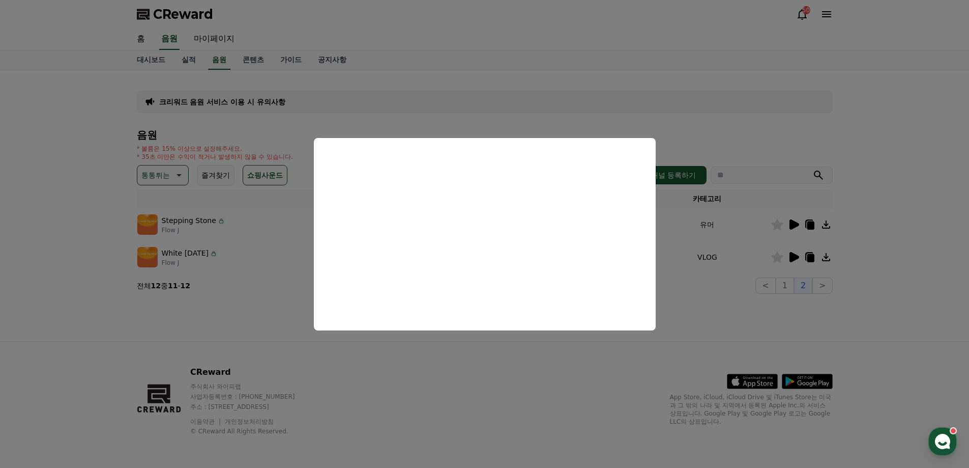
click at [554, 364] on button "close modal" at bounding box center [484, 234] width 969 height 468
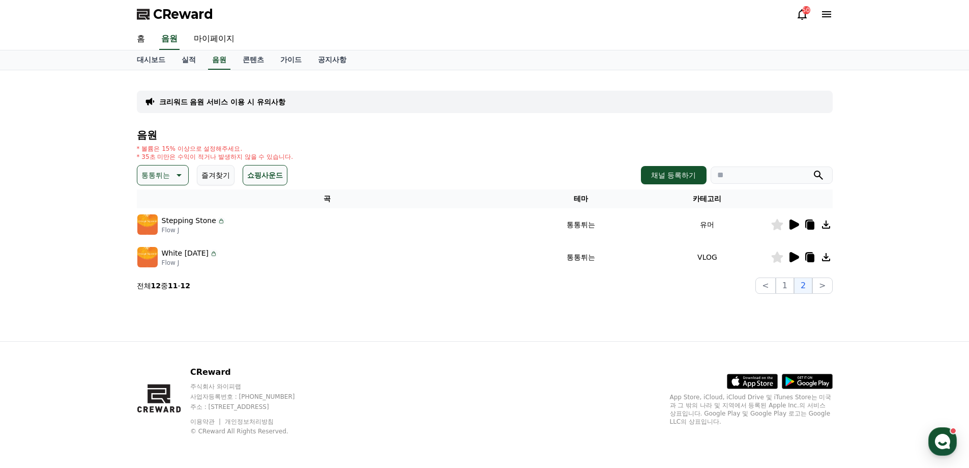
click at [806, 260] on icon at bounding box center [809, 256] width 8 height 9
click at [145, 63] on link "대시보드" at bounding box center [151, 59] width 45 height 19
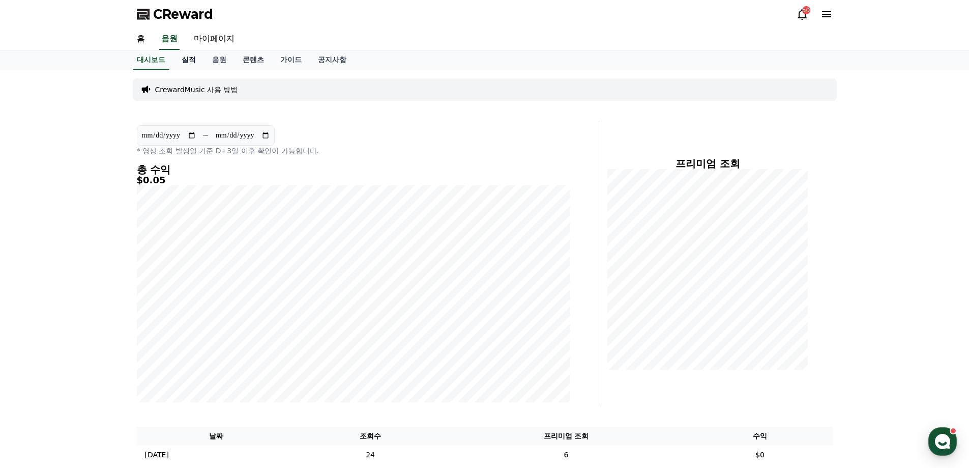
click at [181, 61] on link "실적" at bounding box center [188, 59] width 31 height 19
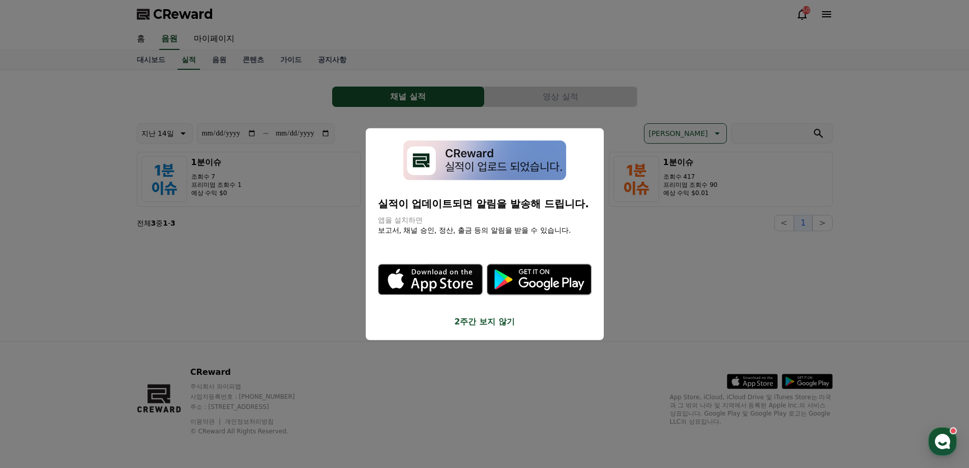
click at [492, 321] on button "2주간 보지 않기" at bounding box center [485, 321] width 214 height 12
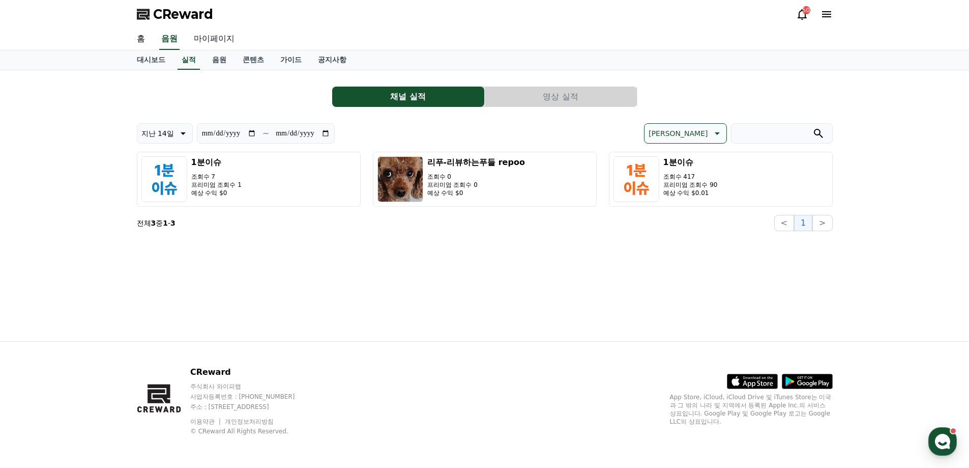
click at [211, 39] on link "마이페이지" at bounding box center [214, 38] width 57 height 21
select select "**********"
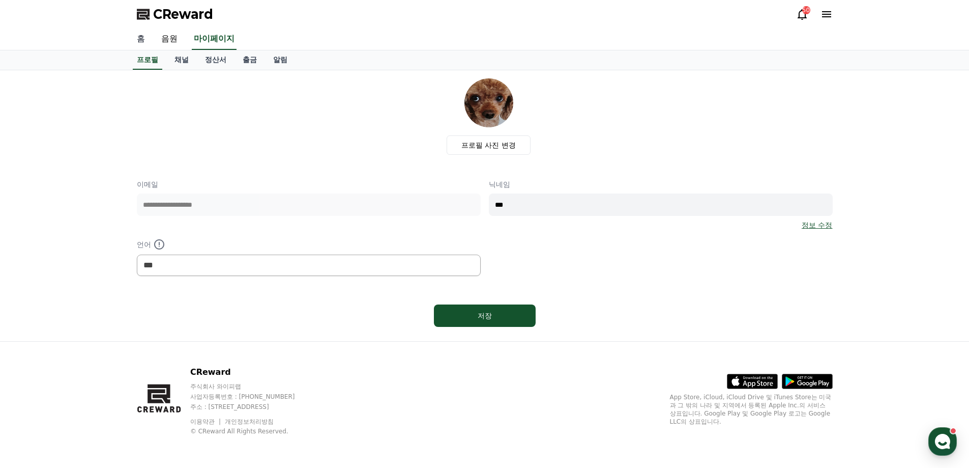
click at [138, 43] on link "홈" at bounding box center [141, 38] width 24 height 21
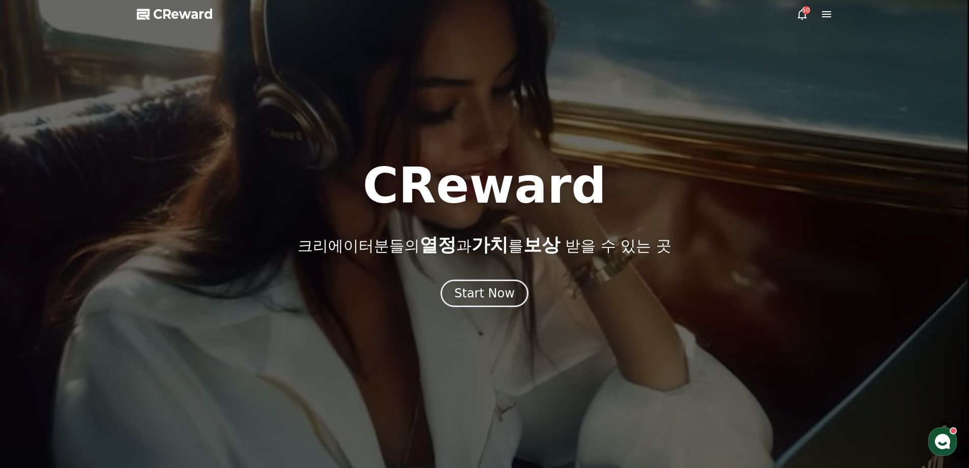
select select "**********"
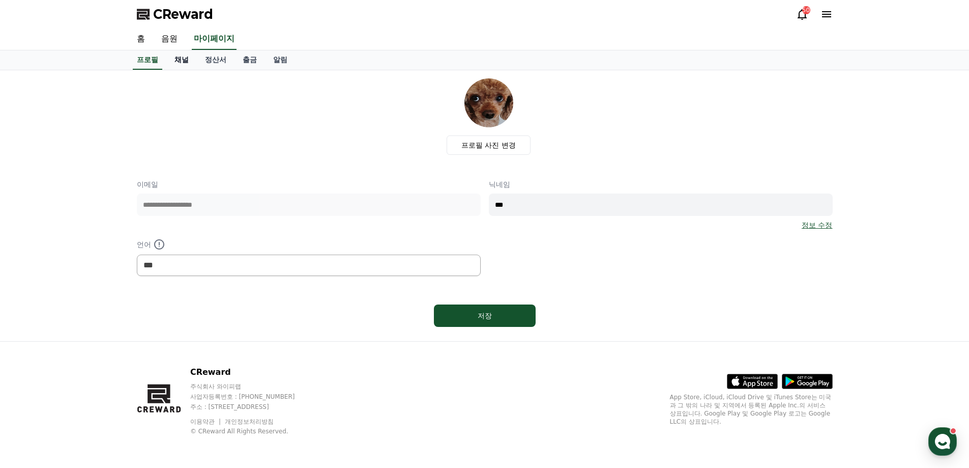
click at [188, 57] on link "채널" at bounding box center [181, 59] width 31 height 19
